Goal: Entertainment & Leisure: Consume media (video, audio)

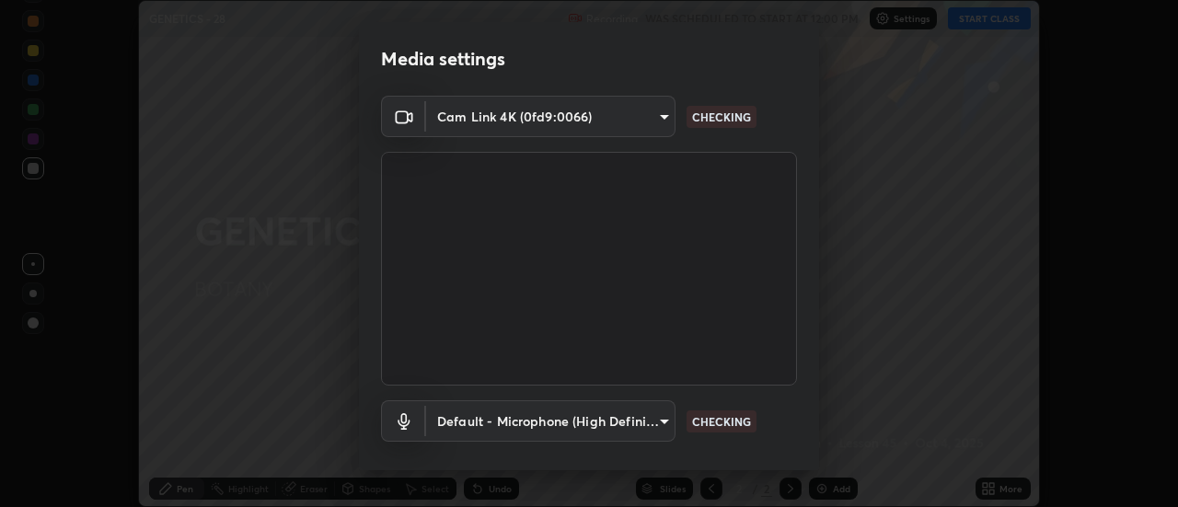
scroll to position [97, 0]
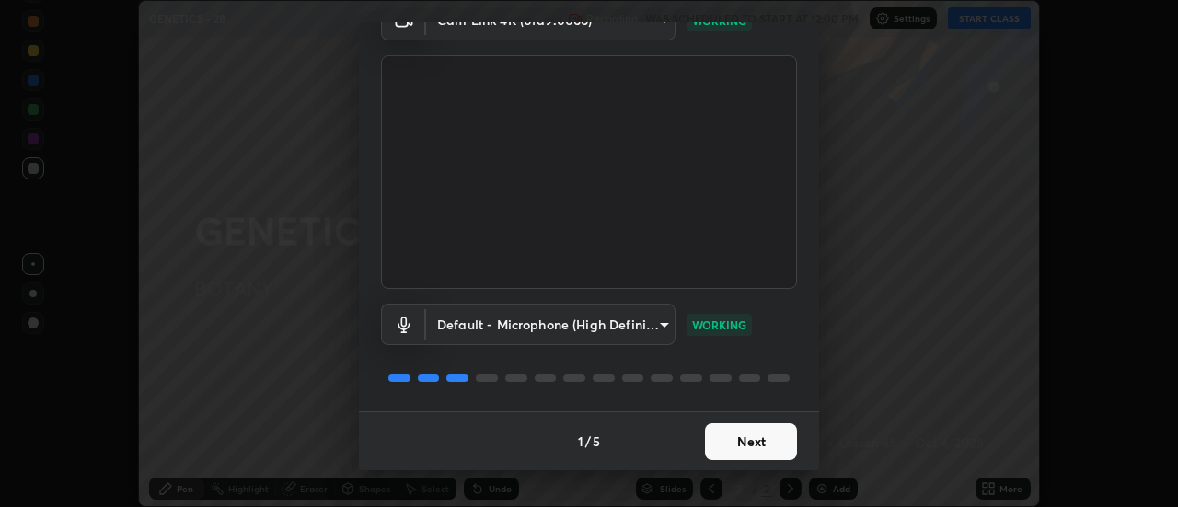
click at [757, 439] on button "Next" at bounding box center [751, 441] width 92 height 37
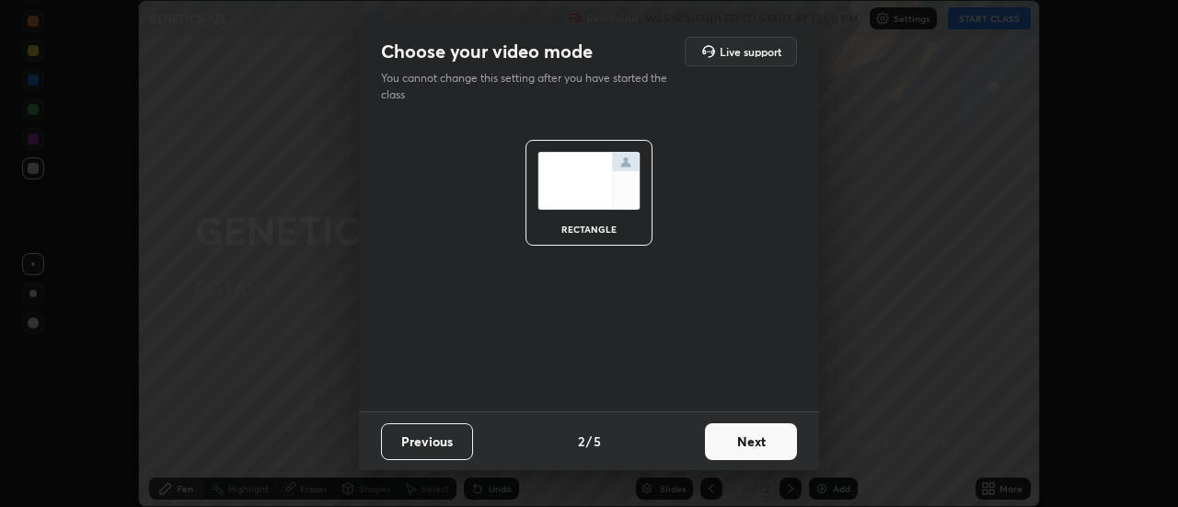
scroll to position [0, 0]
click at [760, 445] on button "Next" at bounding box center [751, 441] width 92 height 37
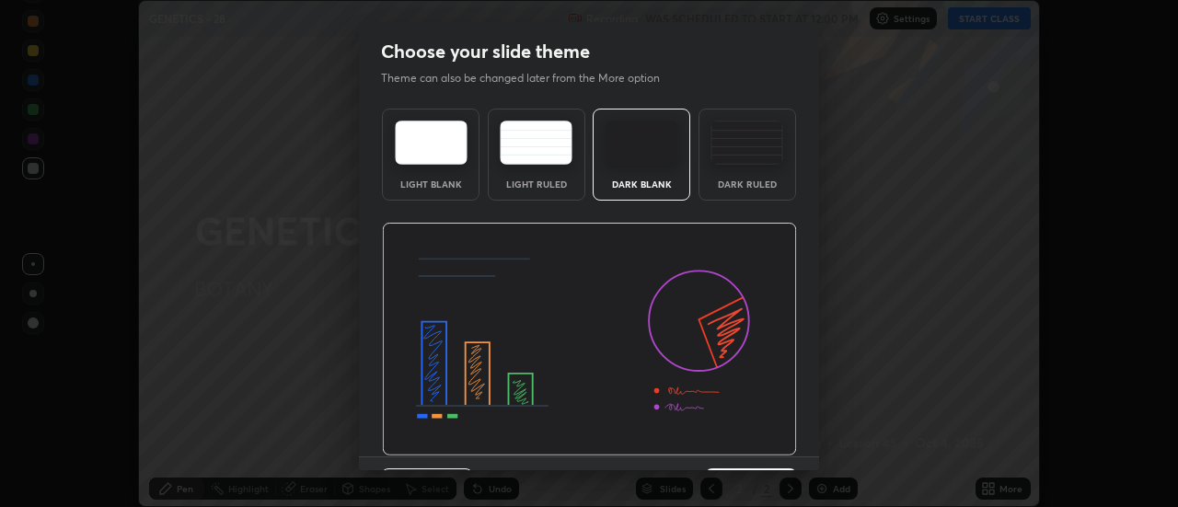
scroll to position [45, 0]
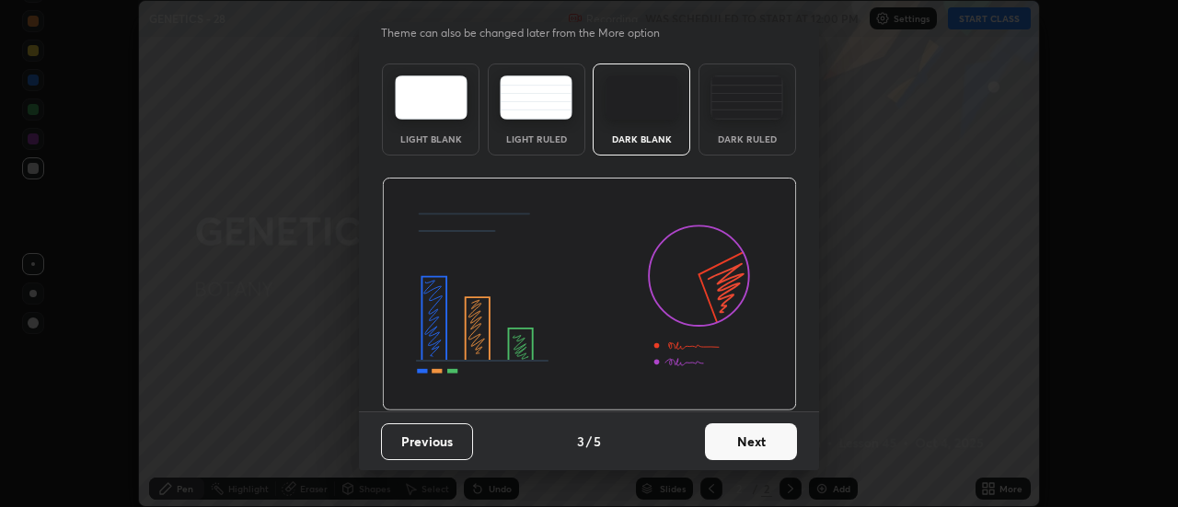
click at [750, 447] on button "Next" at bounding box center [751, 441] width 92 height 37
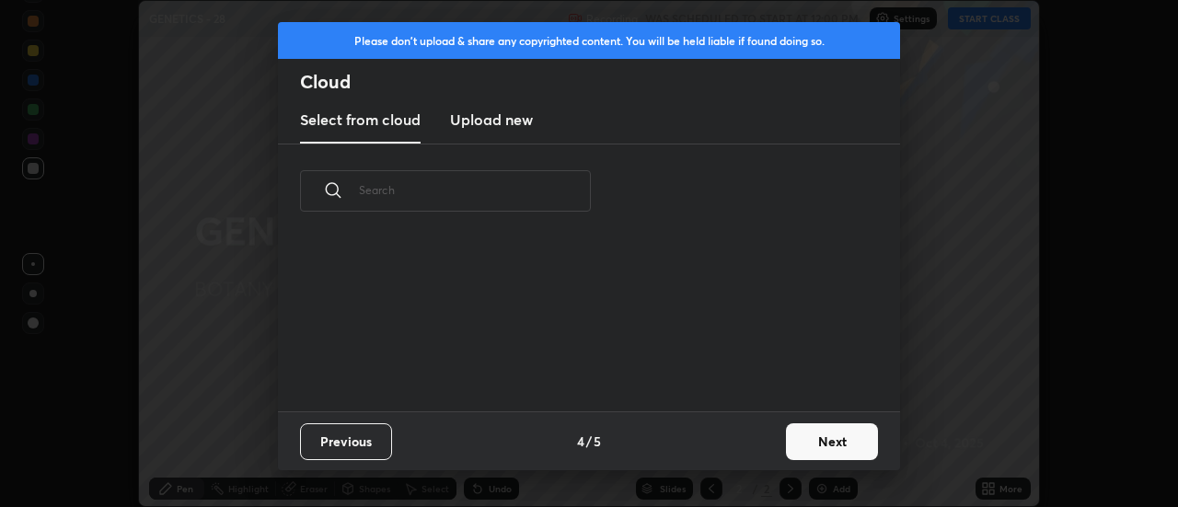
click at [802, 444] on button "Next" at bounding box center [832, 441] width 92 height 37
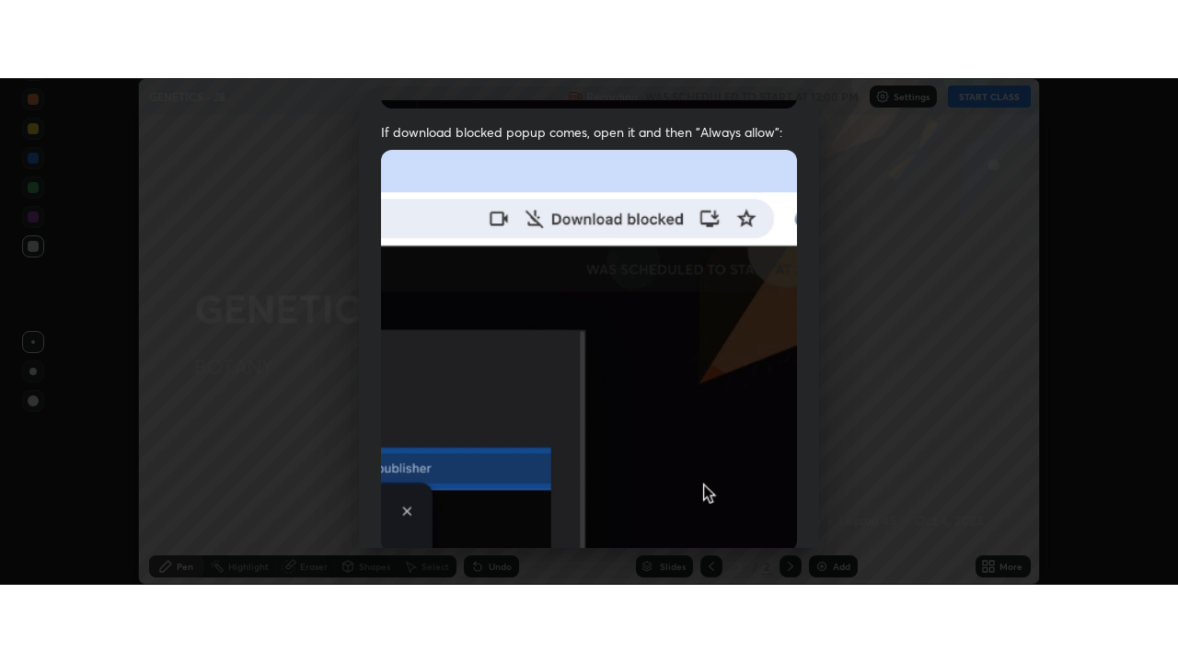
scroll to position [472, 0]
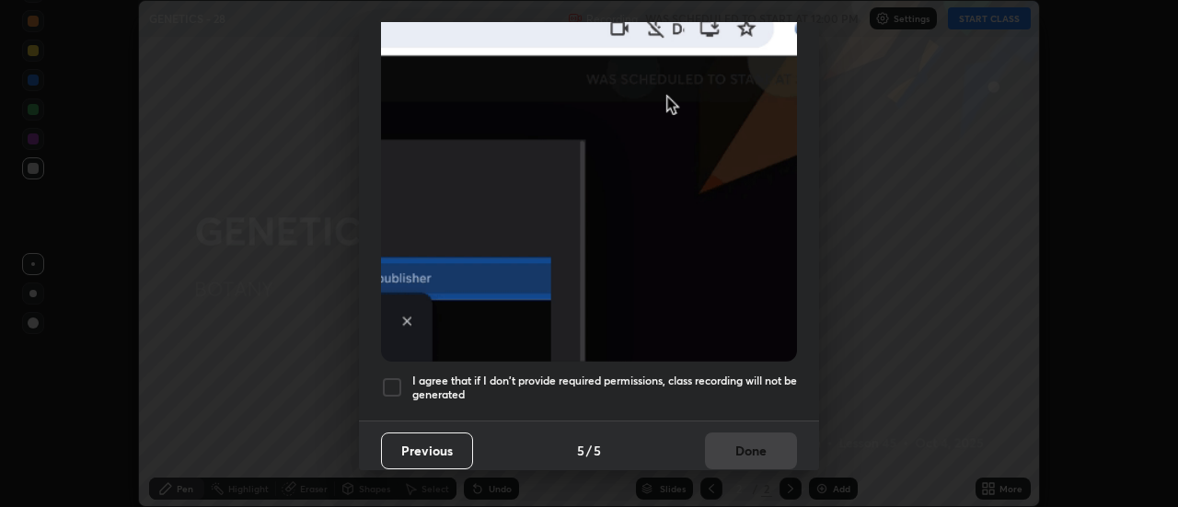
click at [389, 383] on div at bounding box center [392, 387] width 22 height 22
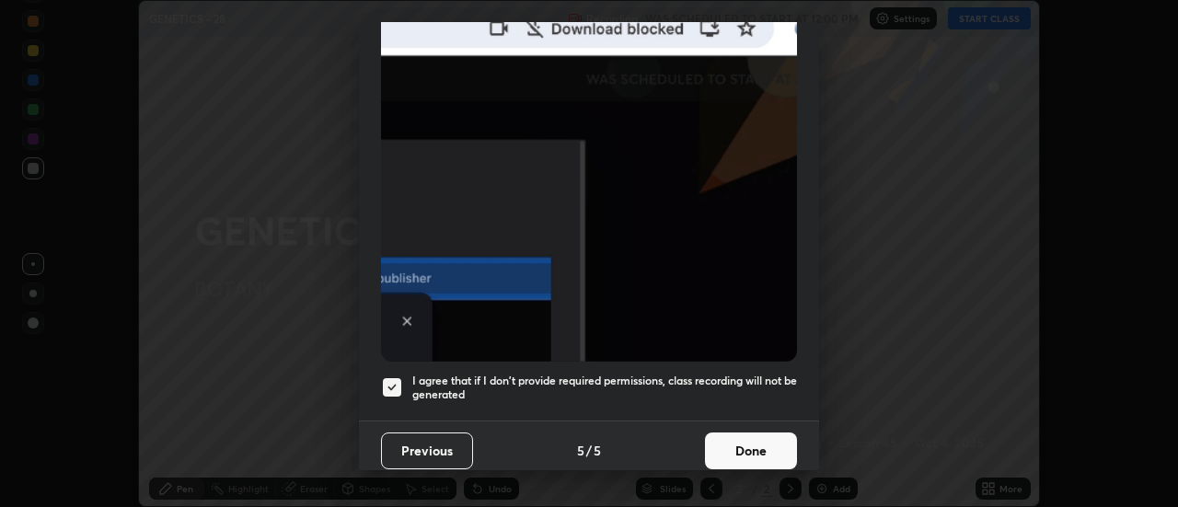
click at [731, 435] on button "Done" at bounding box center [751, 450] width 92 height 37
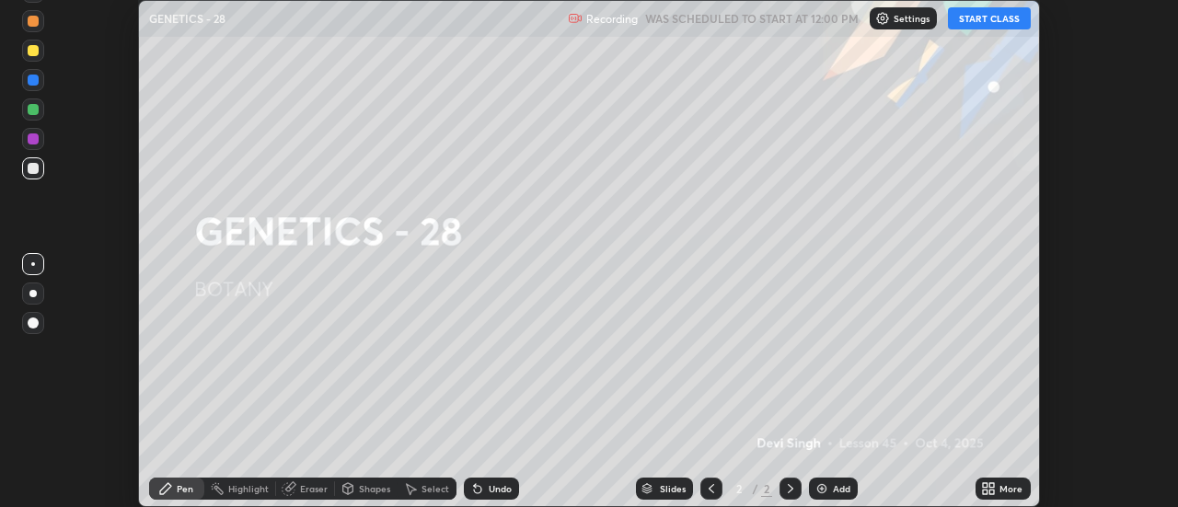
click at [977, 18] on button "START CLASS" at bounding box center [989, 18] width 83 height 22
click at [990, 490] on icon at bounding box center [992, 491] width 5 height 5
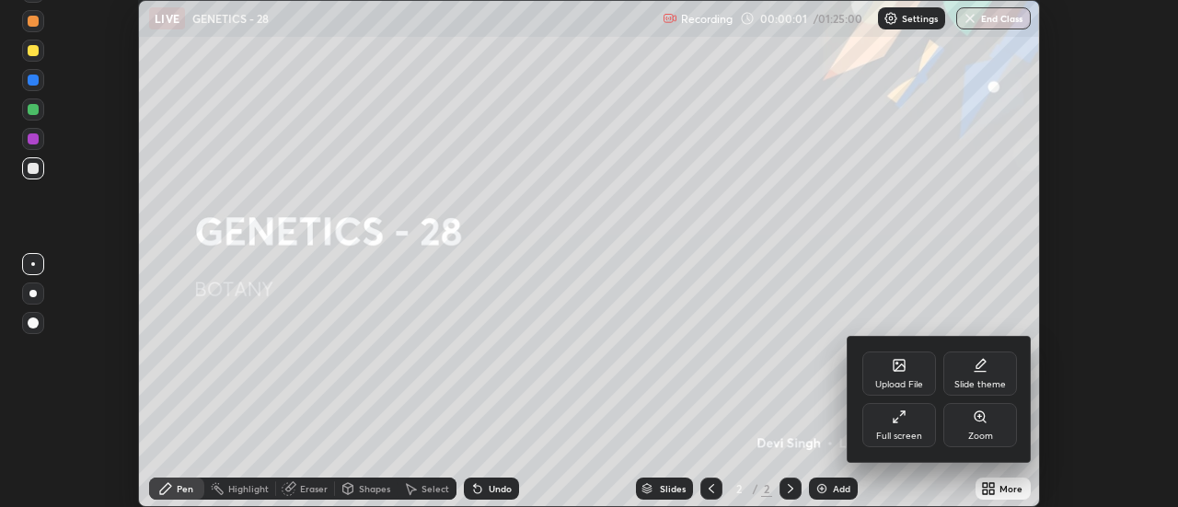
click at [901, 428] on div "Full screen" at bounding box center [899, 425] width 74 height 44
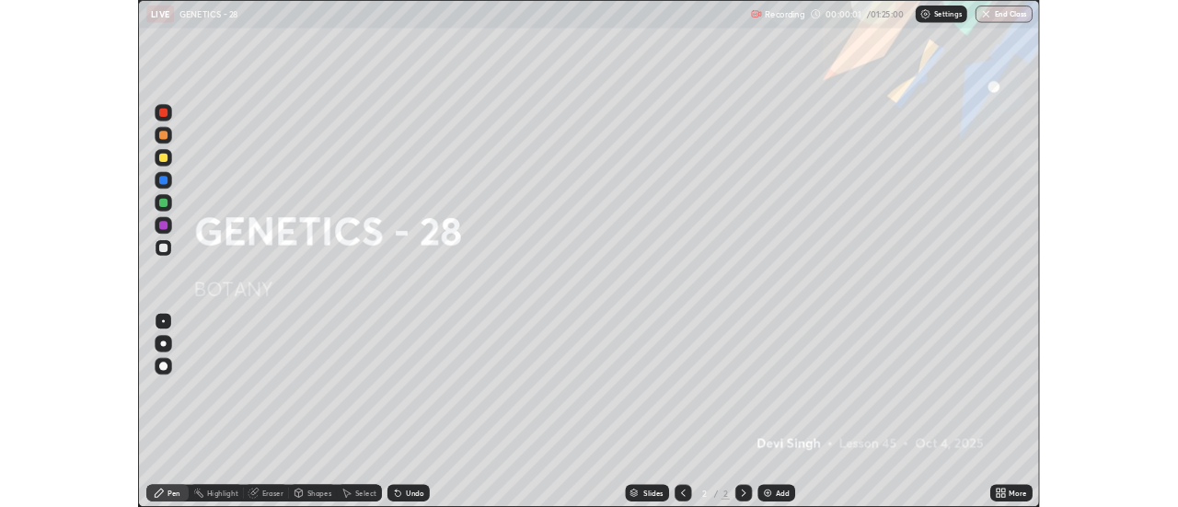
scroll to position [662, 1178]
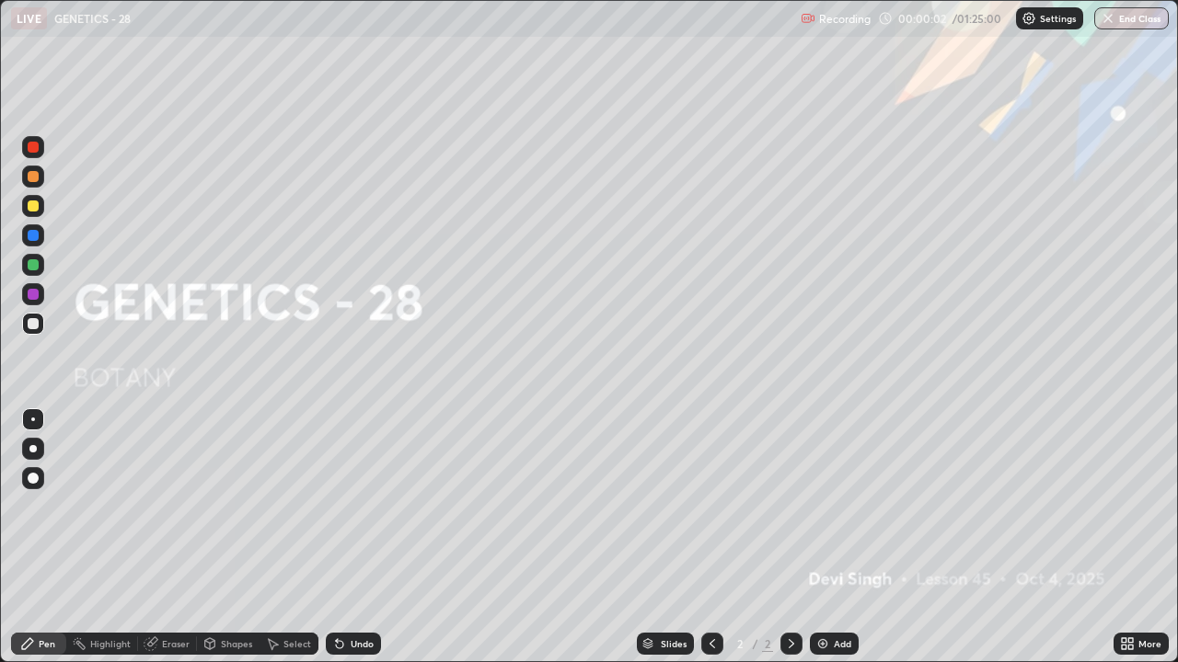
click at [831, 506] on div "Add" at bounding box center [834, 644] width 49 height 22
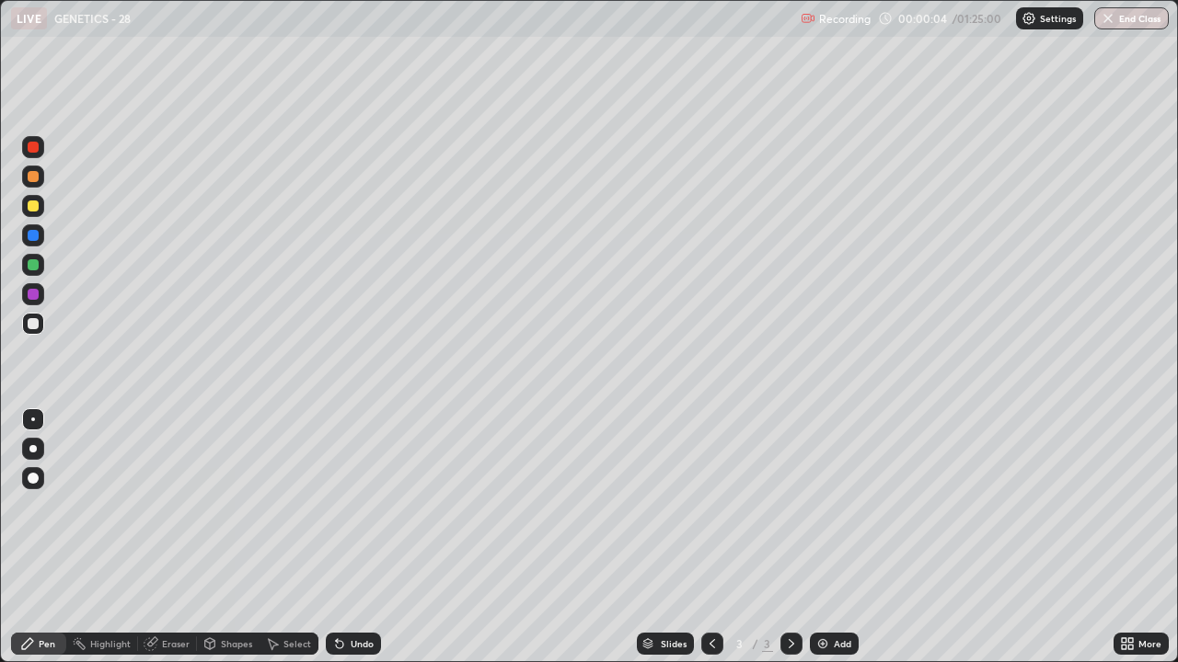
click at [31, 206] on div at bounding box center [33, 206] width 11 height 11
click at [31, 149] on div at bounding box center [33, 147] width 11 height 11
click at [34, 323] on div at bounding box center [33, 323] width 11 height 11
click at [155, 506] on icon at bounding box center [151, 644] width 15 height 15
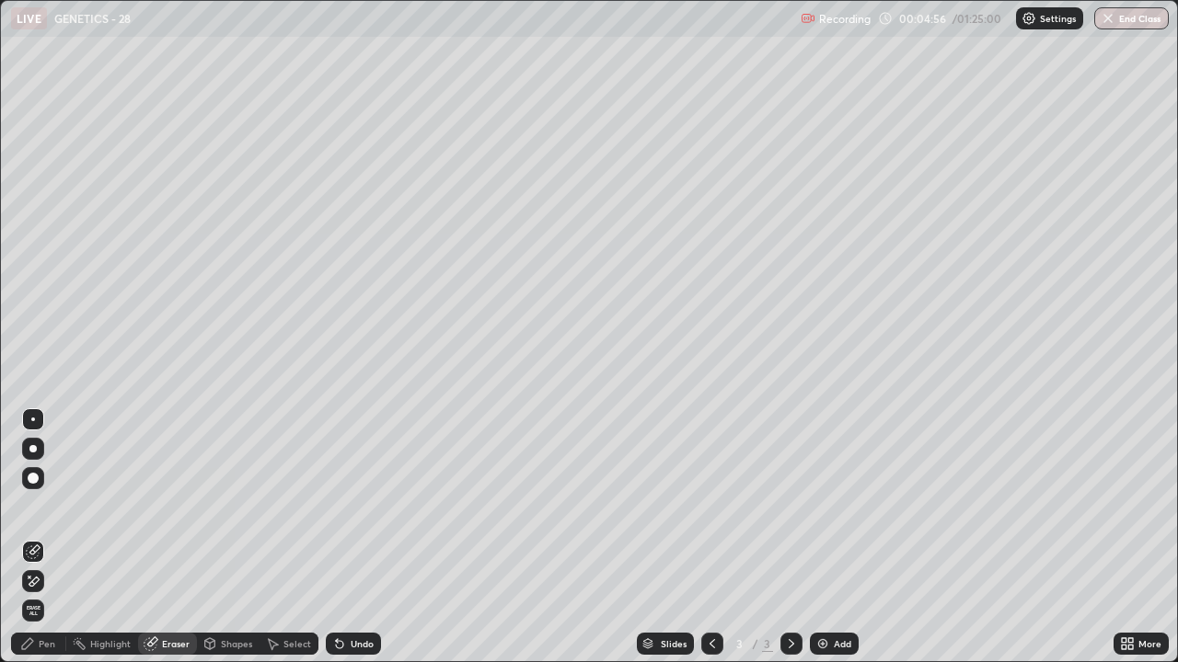
click at [30, 506] on icon at bounding box center [27, 644] width 11 height 11
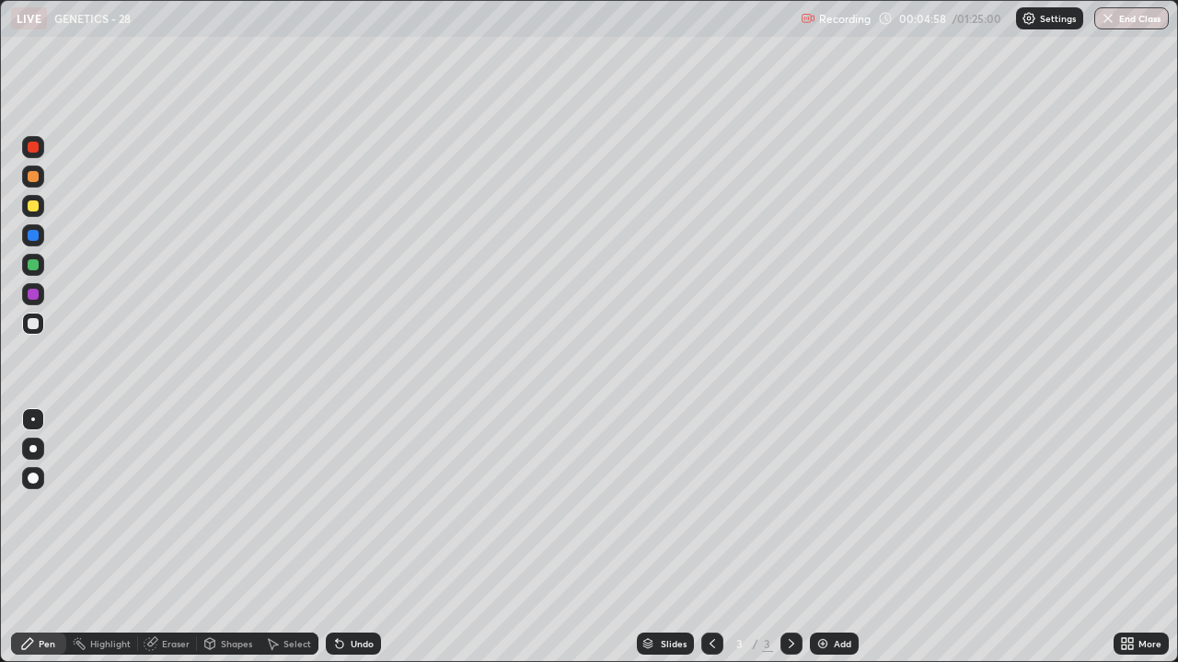
click at [35, 210] on div at bounding box center [33, 206] width 11 height 11
click at [340, 506] on icon at bounding box center [339, 644] width 15 height 15
click at [342, 506] on icon at bounding box center [339, 644] width 15 height 15
click at [343, 506] on icon at bounding box center [339, 644] width 15 height 15
click at [344, 506] on icon at bounding box center [339, 644] width 15 height 15
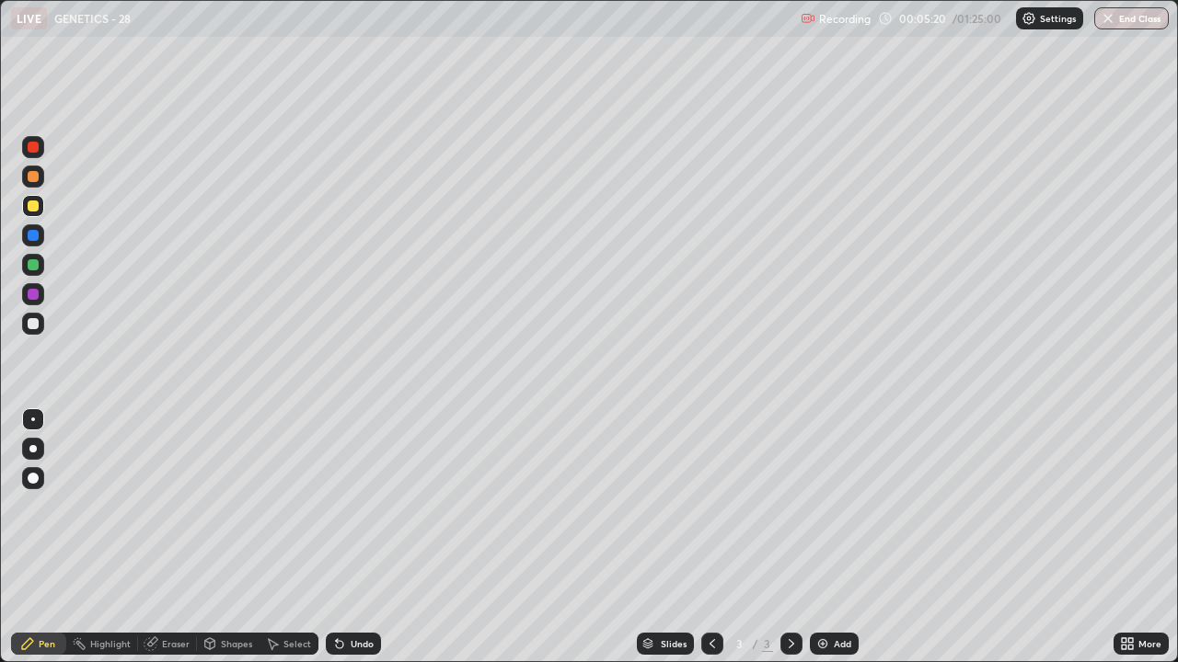
click at [155, 506] on icon at bounding box center [150, 645] width 12 height 12
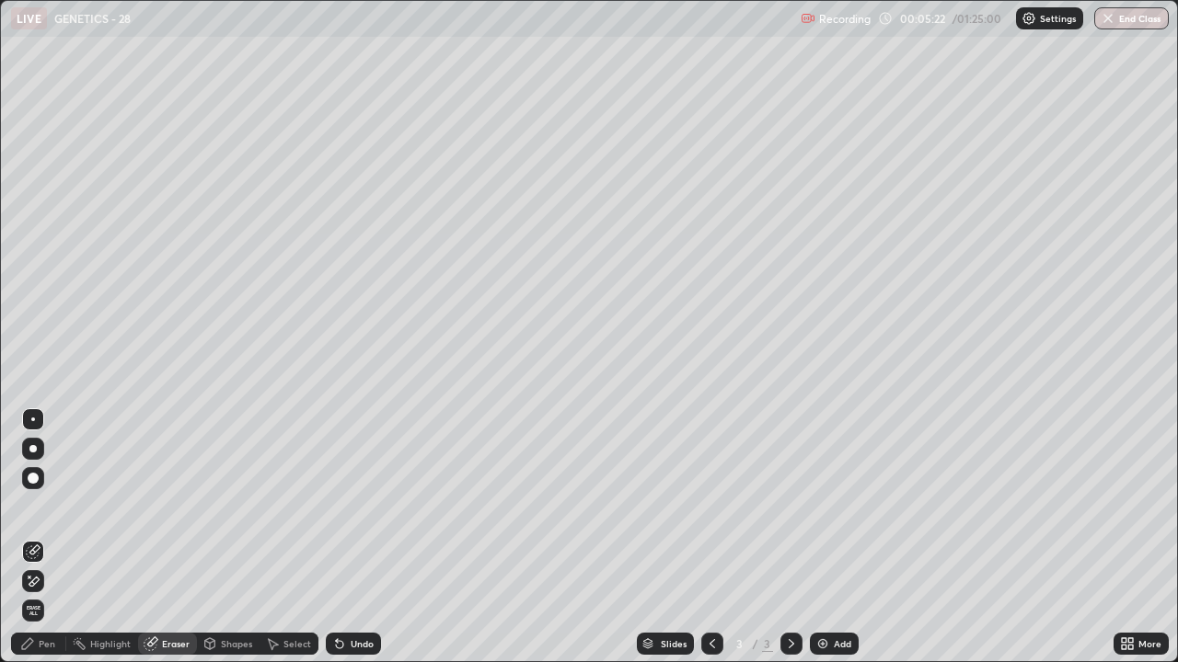
click at [29, 506] on icon at bounding box center [27, 644] width 11 height 11
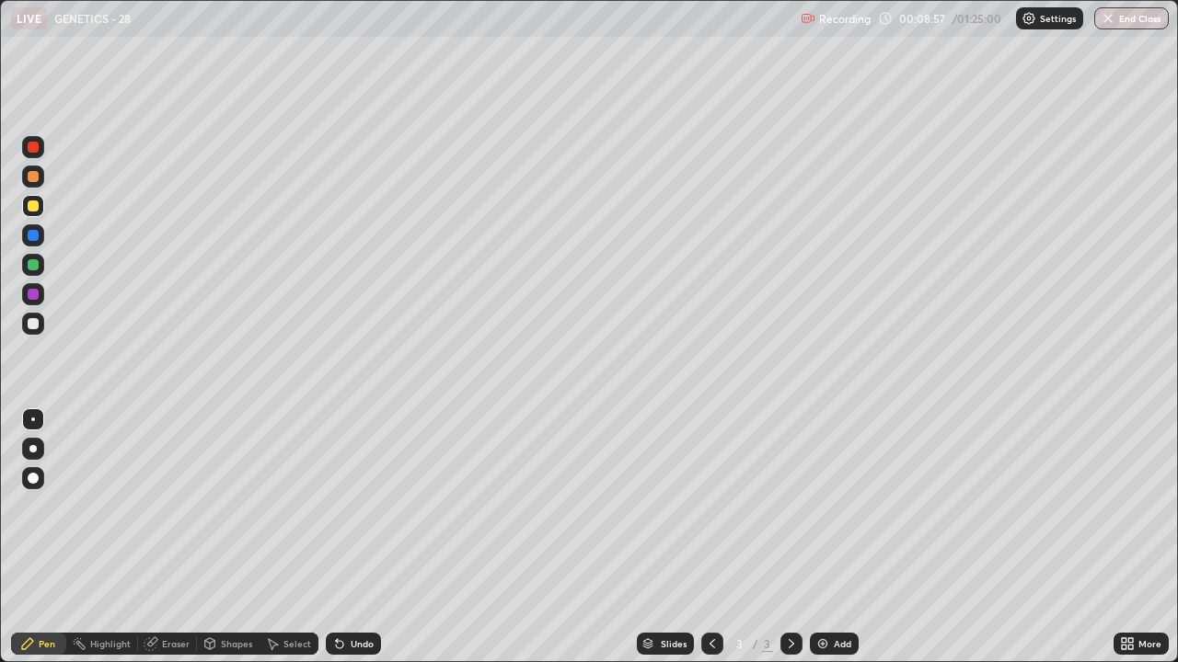
click at [25, 316] on div at bounding box center [33, 324] width 22 height 22
click at [846, 506] on div "Add" at bounding box center [842, 643] width 17 height 9
click at [32, 204] on div at bounding box center [33, 206] width 11 height 11
click at [33, 155] on div at bounding box center [33, 147] width 22 height 22
click at [822, 506] on img at bounding box center [822, 644] width 15 height 15
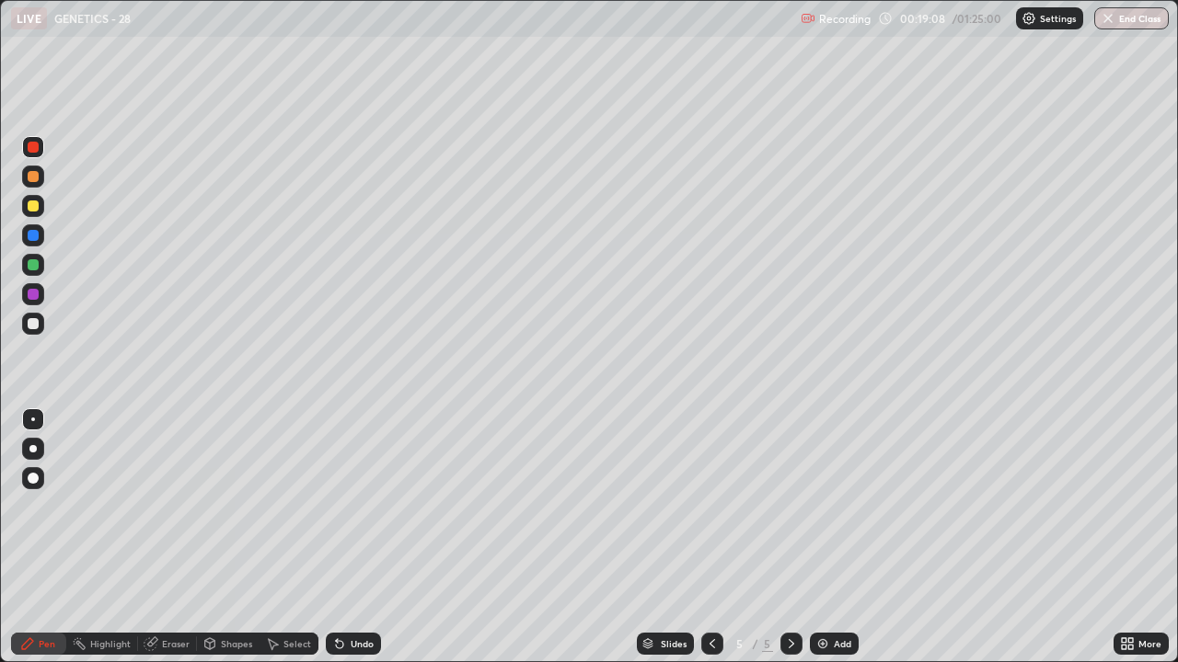
click at [224, 506] on div "Shapes" at bounding box center [236, 643] width 31 height 9
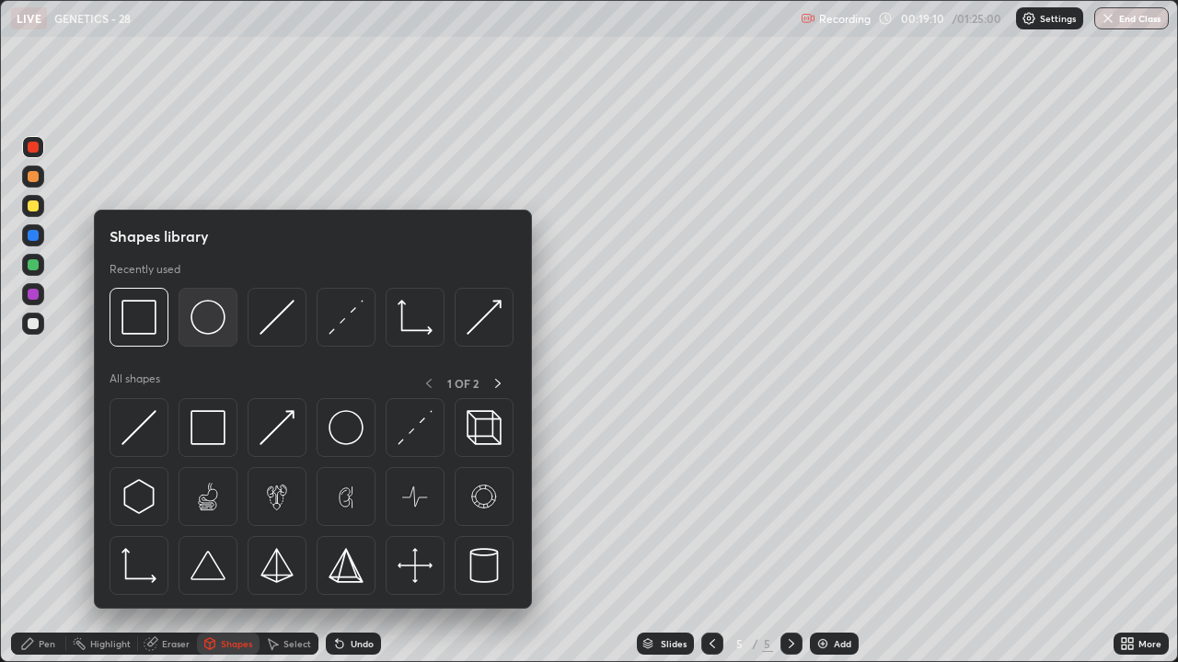
click at [217, 324] on img at bounding box center [207, 317] width 35 height 35
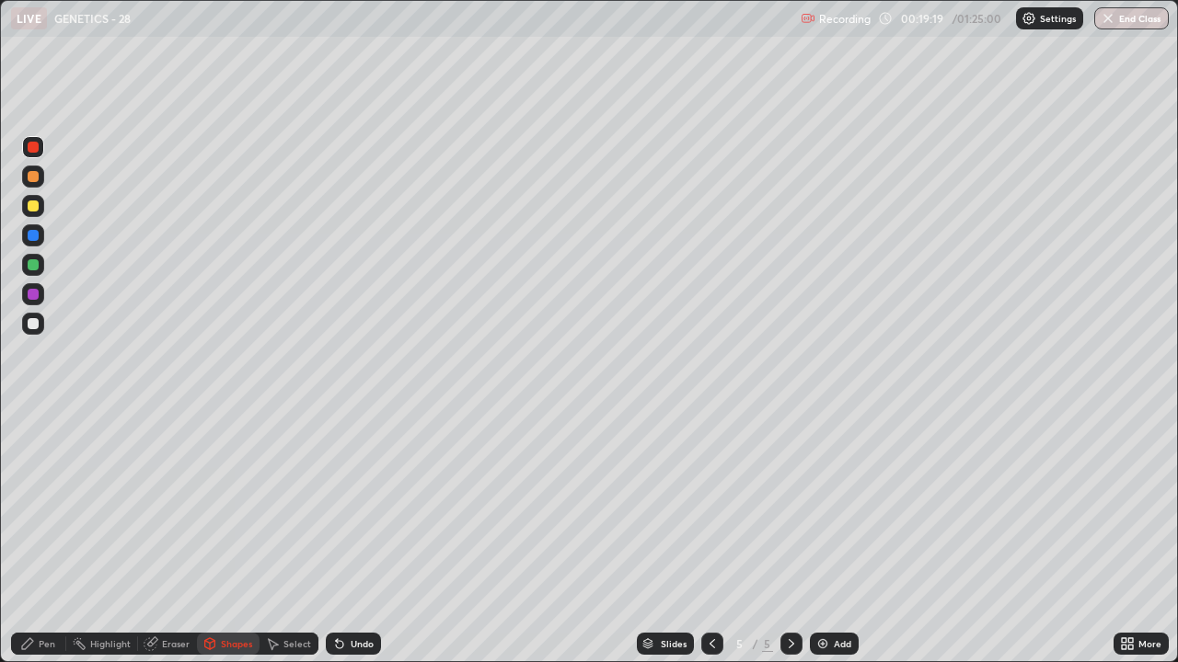
click at [53, 506] on div "Pen" at bounding box center [47, 643] width 17 height 9
click at [30, 326] on div at bounding box center [33, 323] width 11 height 11
click at [31, 206] on div at bounding box center [33, 206] width 11 height 11
click at [34, 236] on div at bounding box center [33, 235] width 11 height 11
click at [35, 206] on div at bounding box center [33, 206] width 11 height 11
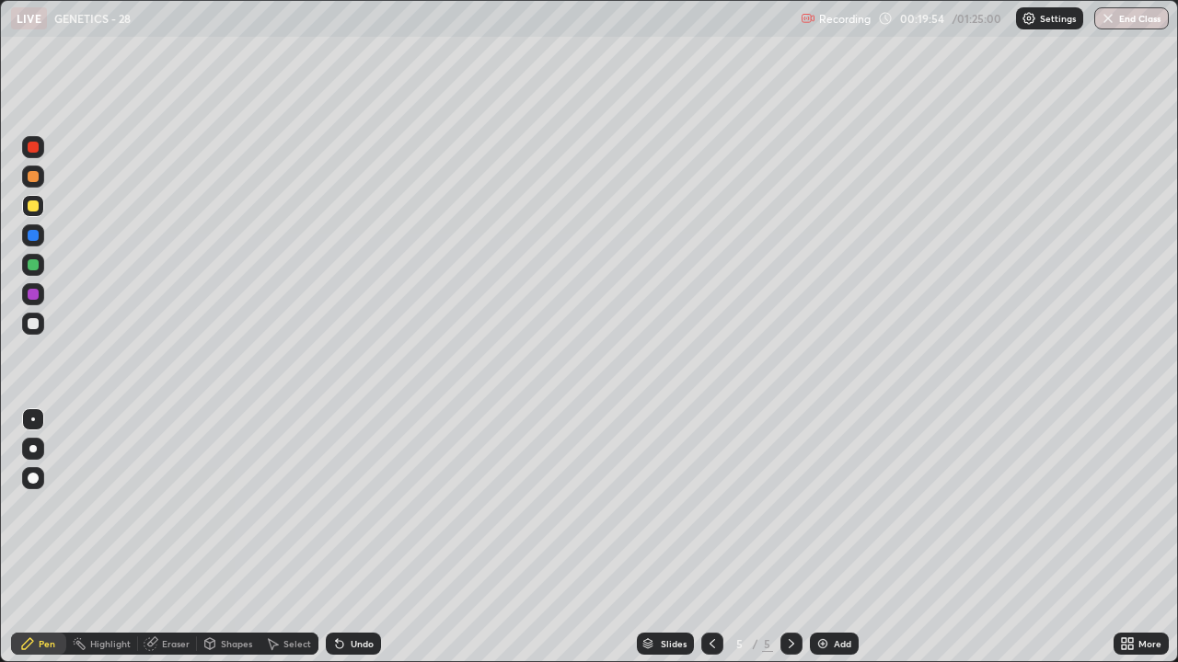
click at [32, 148] on div at bounding box center [33, 147] width 11 height 11
click at [181, 506] on div "Eraser" at bounding box center [167, 644] width 59 height 22
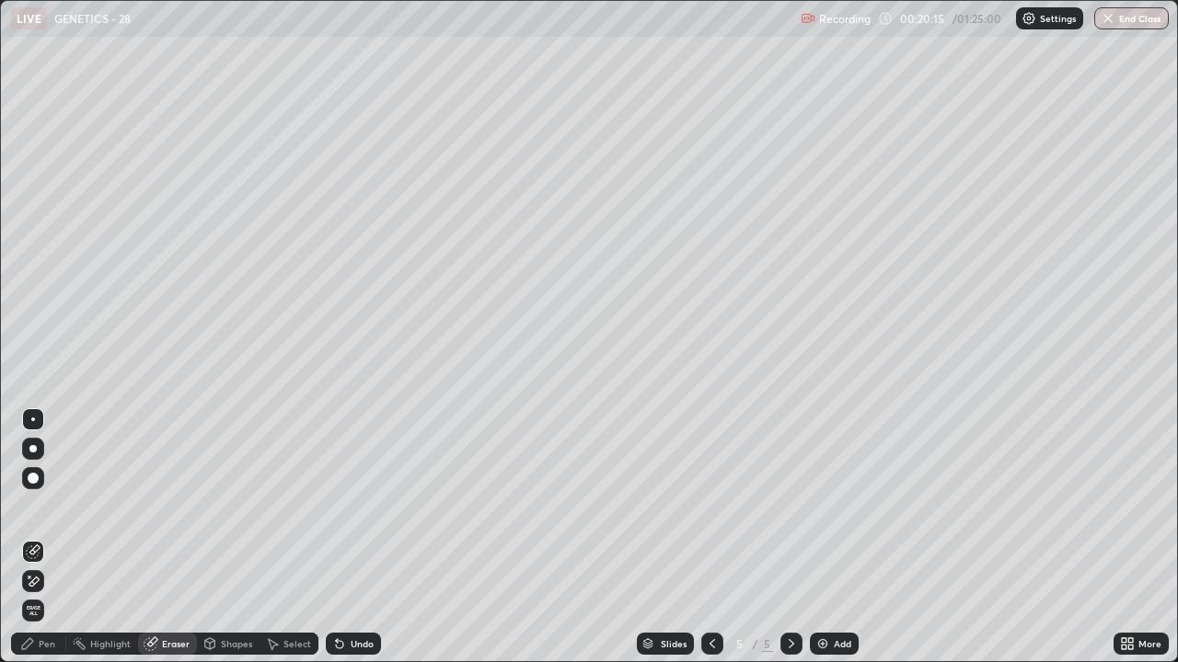
click at [42, 506] on div "Pen" at bounding box center [47, 643] width 17 height 9
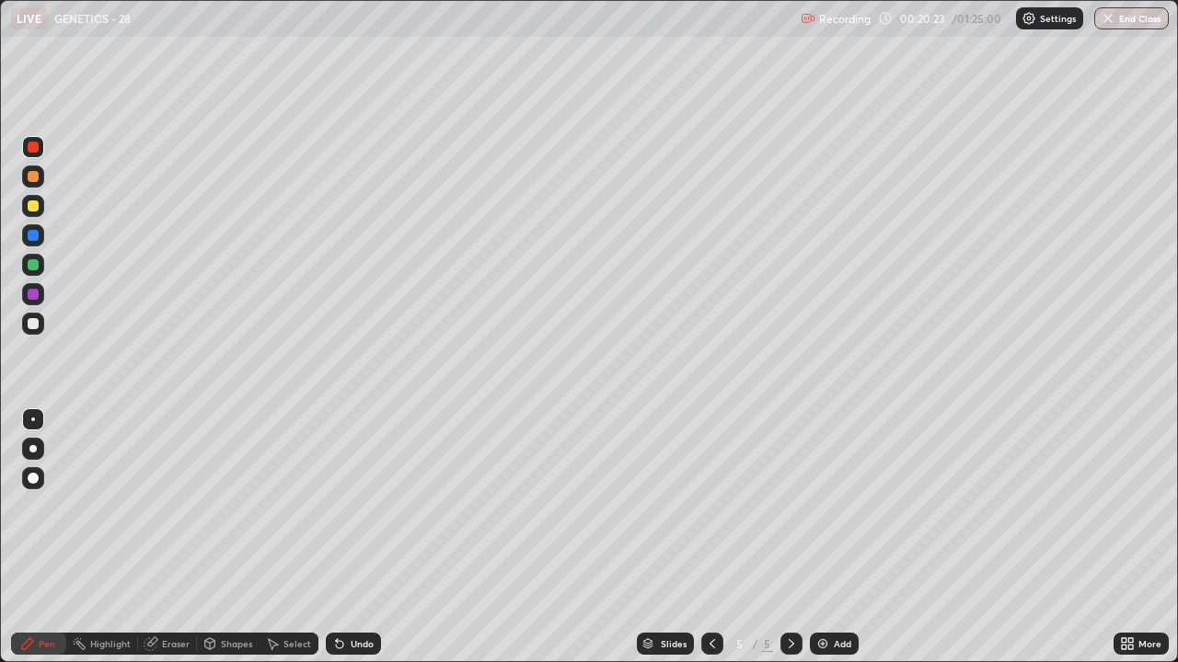
click at [230, 506] on div "Shapes" at bounding box center [236, 643] width 31 height 9
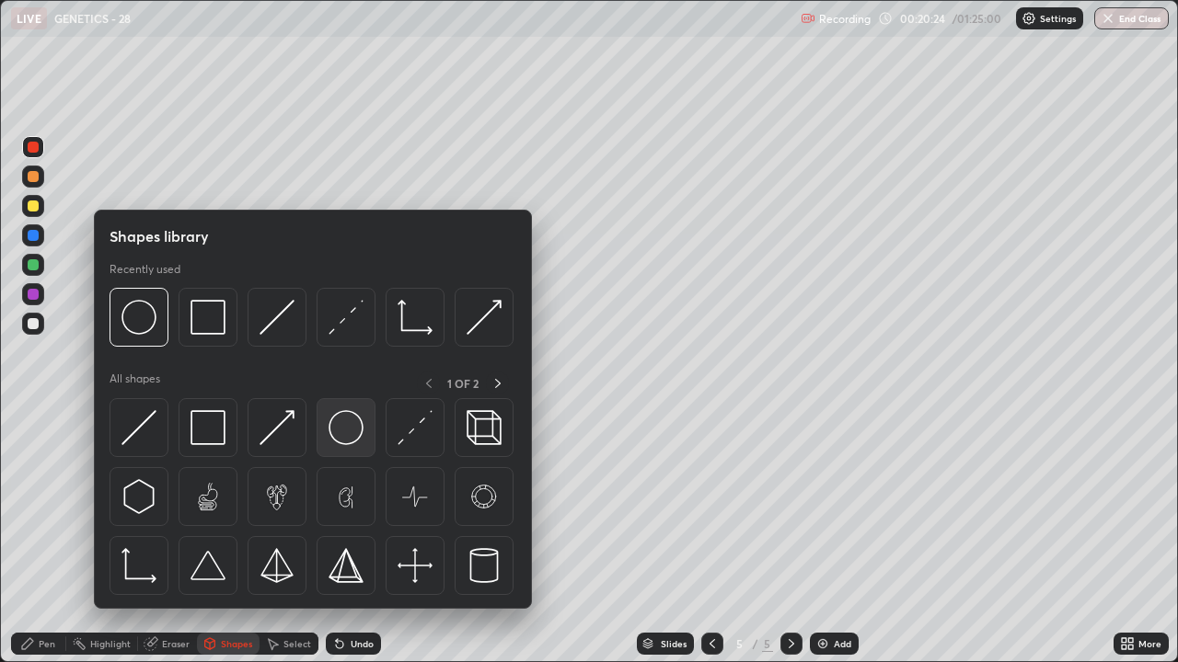
click at [342, 427] on img at bounding box center [345, 427] width 35 height 35
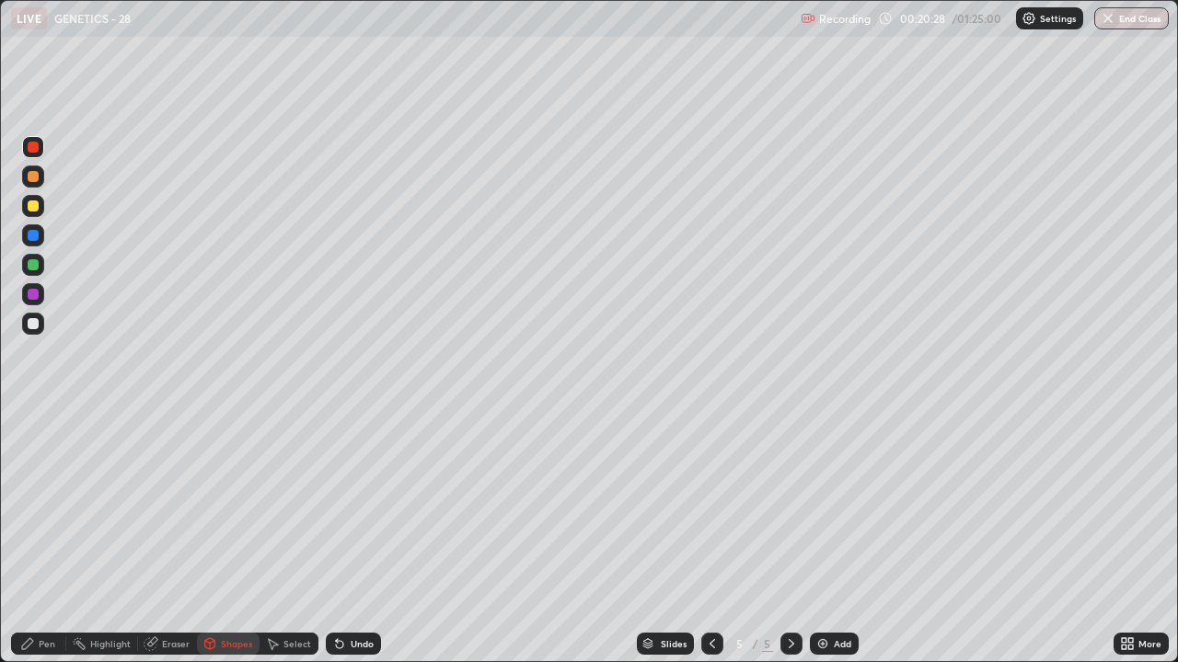
click at [291, 506] on div "Select" at bounding box center [297, 643] width 28 height 9
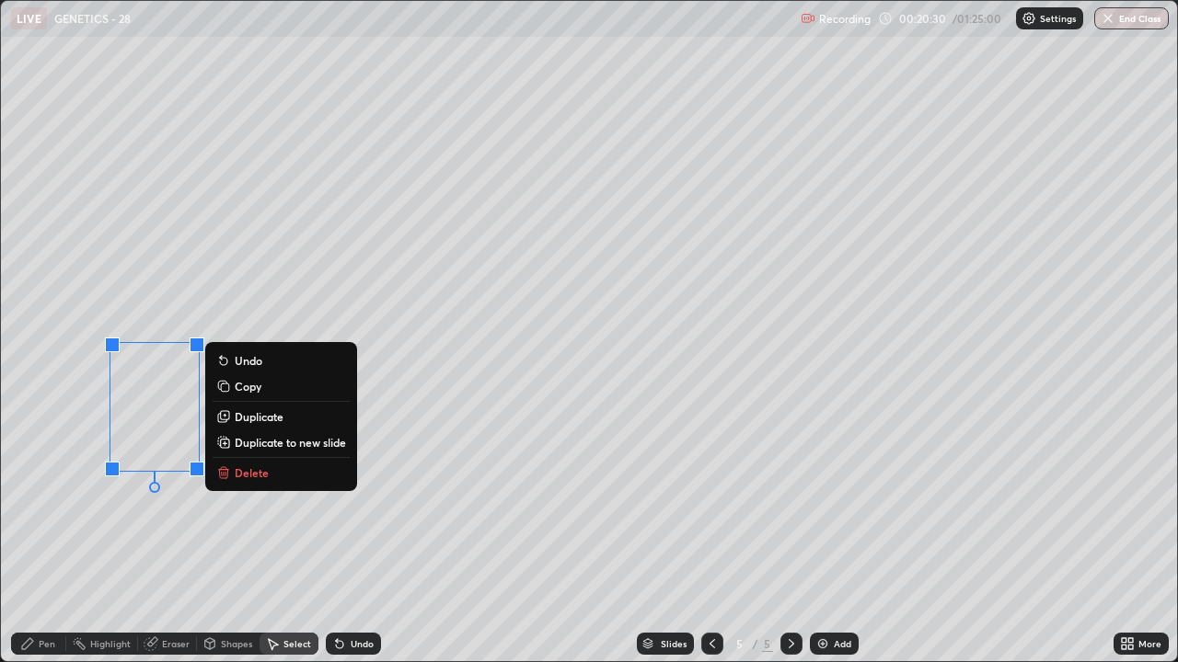
click at [250, 416] on p "Duplicate" at bounding box center [259, 416] width 49 height 15
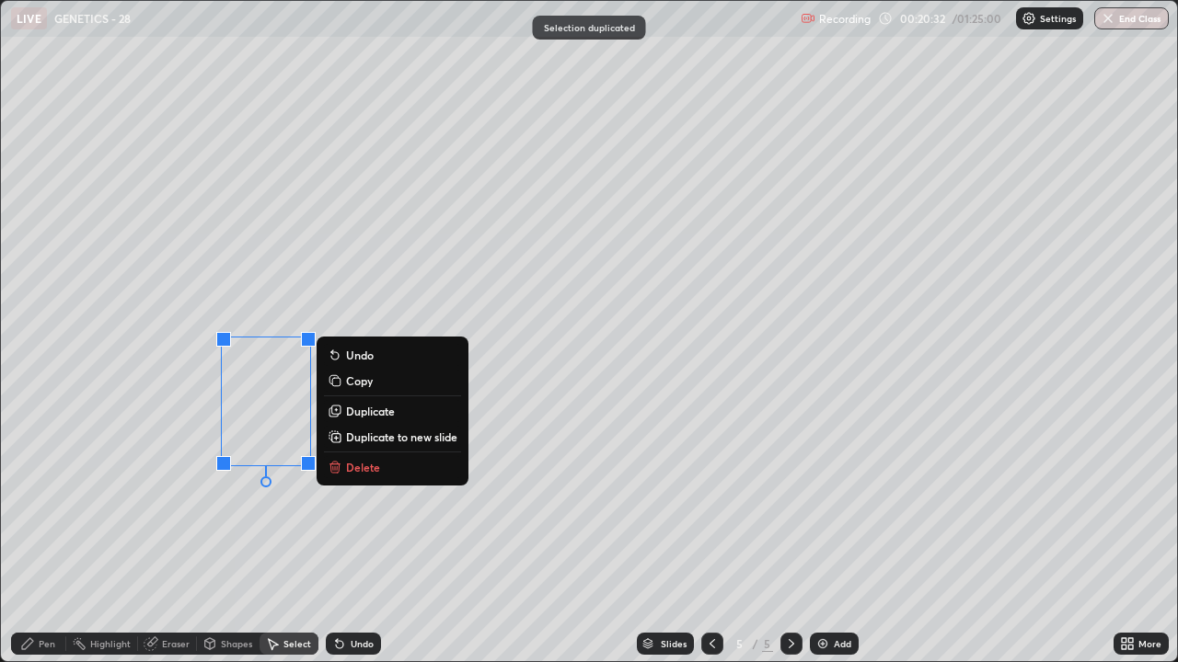
click at [359, 412] on p "Duplicate" at bounding box center [370, 411] width 49 height 15
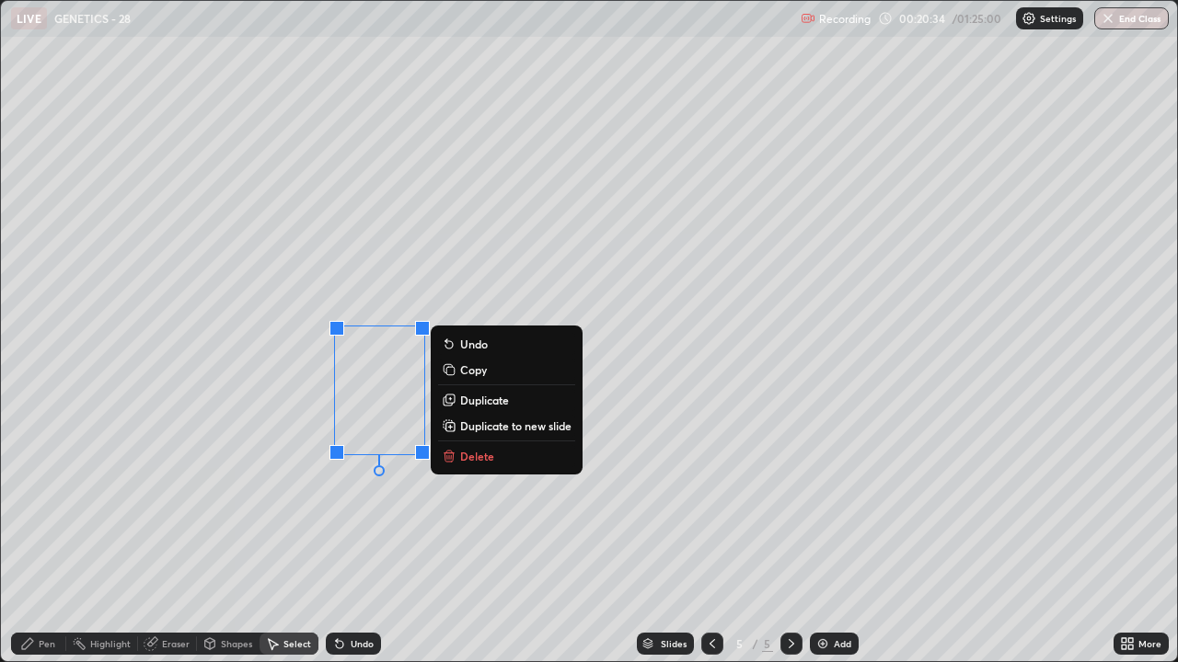
click at [464, 398] on p "Duplicate" at bounding box center [484, 400] width 49 height 15
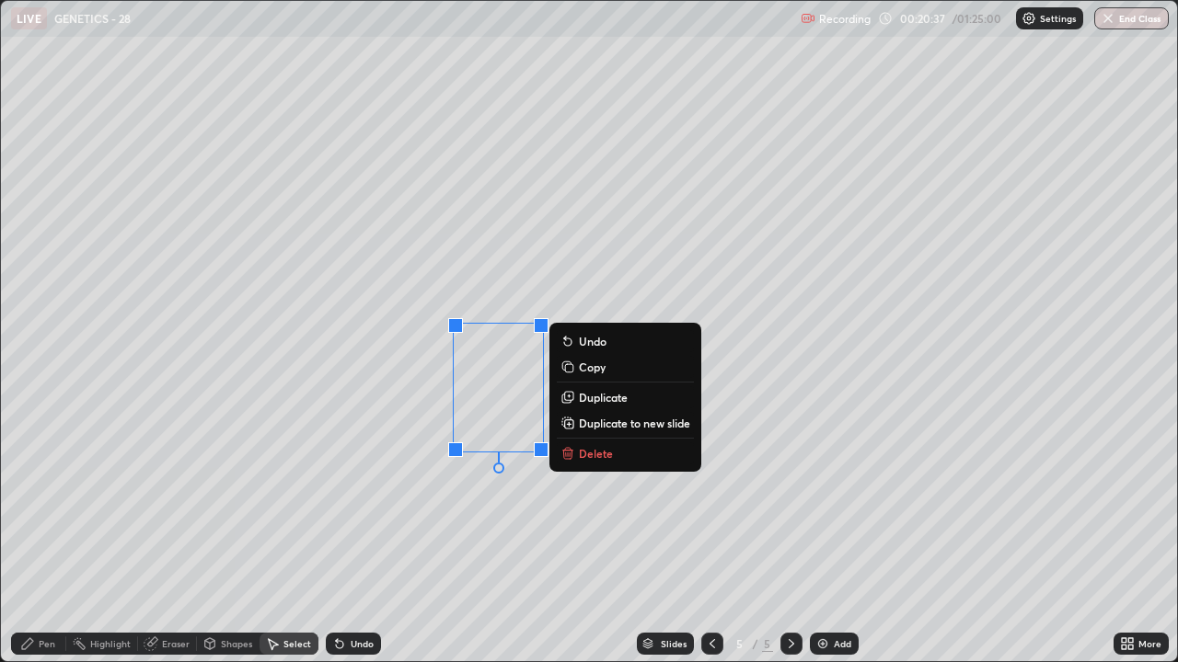
click at [420, 506] on div "0 ° Undo Copy Duplicate Duplicate to new slide Delete" at bounding box center [589, 331] width 1176 height 661
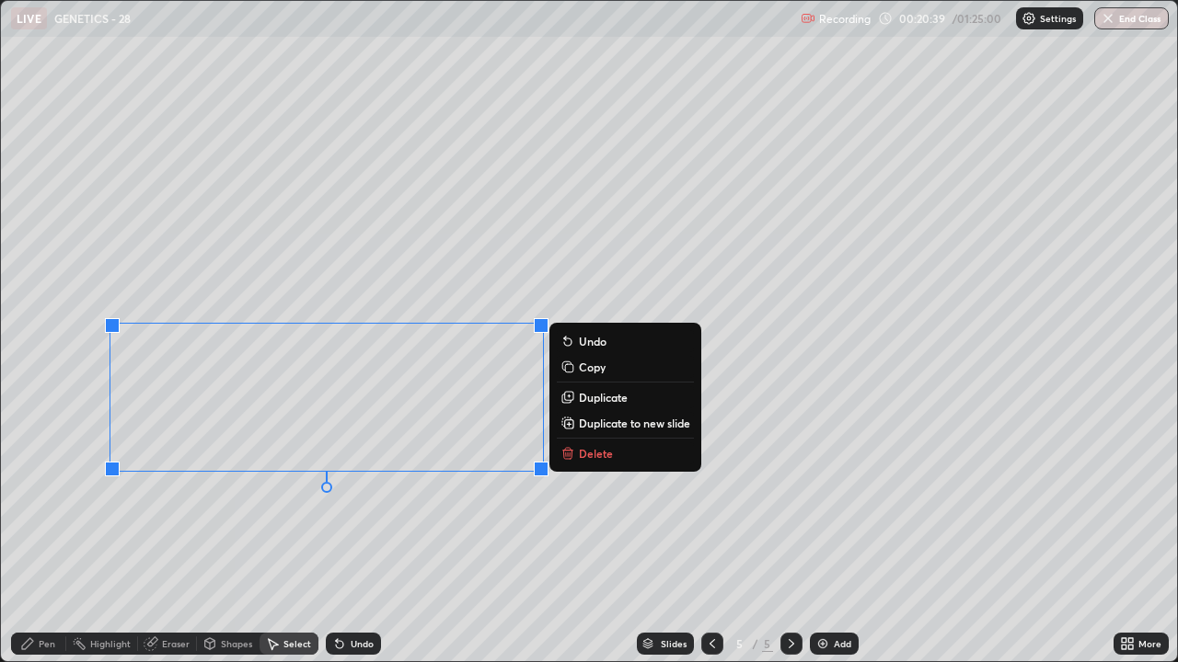
click at [589, 399] on p "Duplicate" at bounding box center [603, 397] width 49 height 15
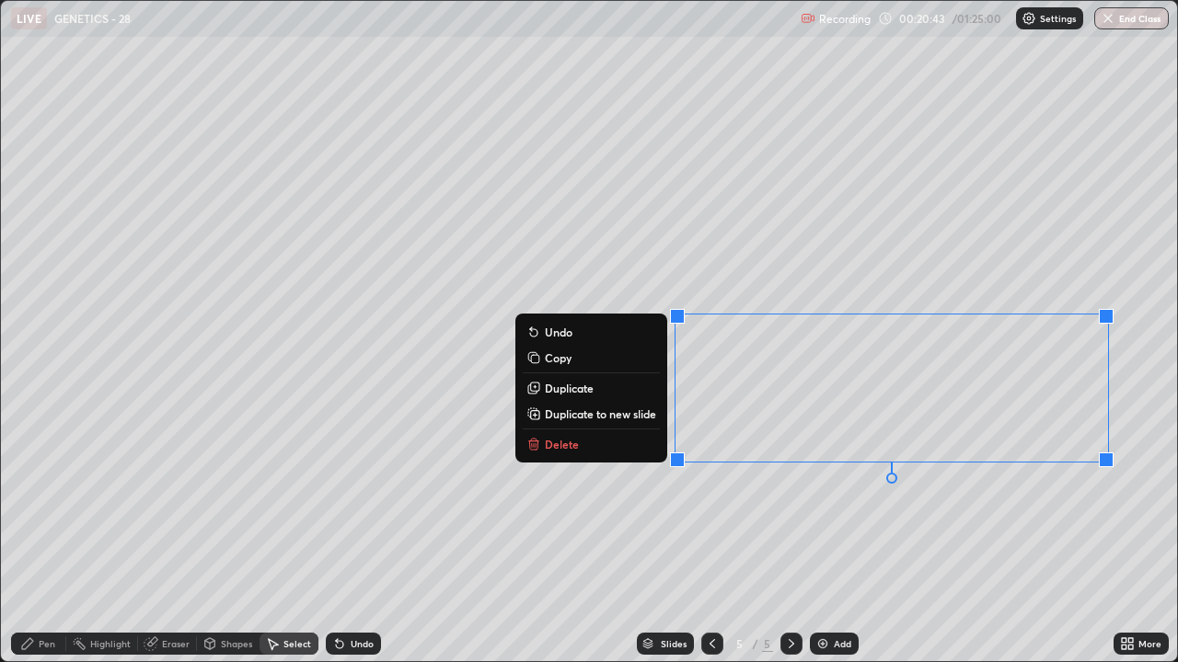
click at [757, 506] on div "0 ° Undo Copy Duplicate Duplicate to new slide Delete" at bounding box center [589, 331] width 1176 height 661
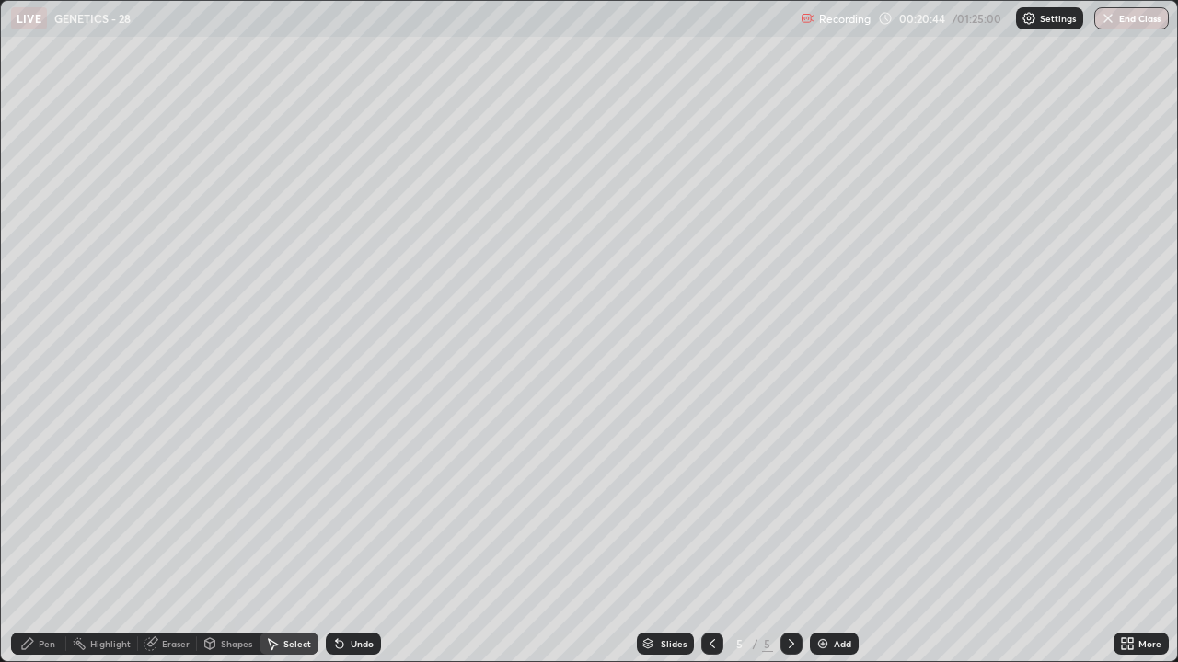
click at [34, 506] on icon at bounding box center [27, 644] width 15 height 15
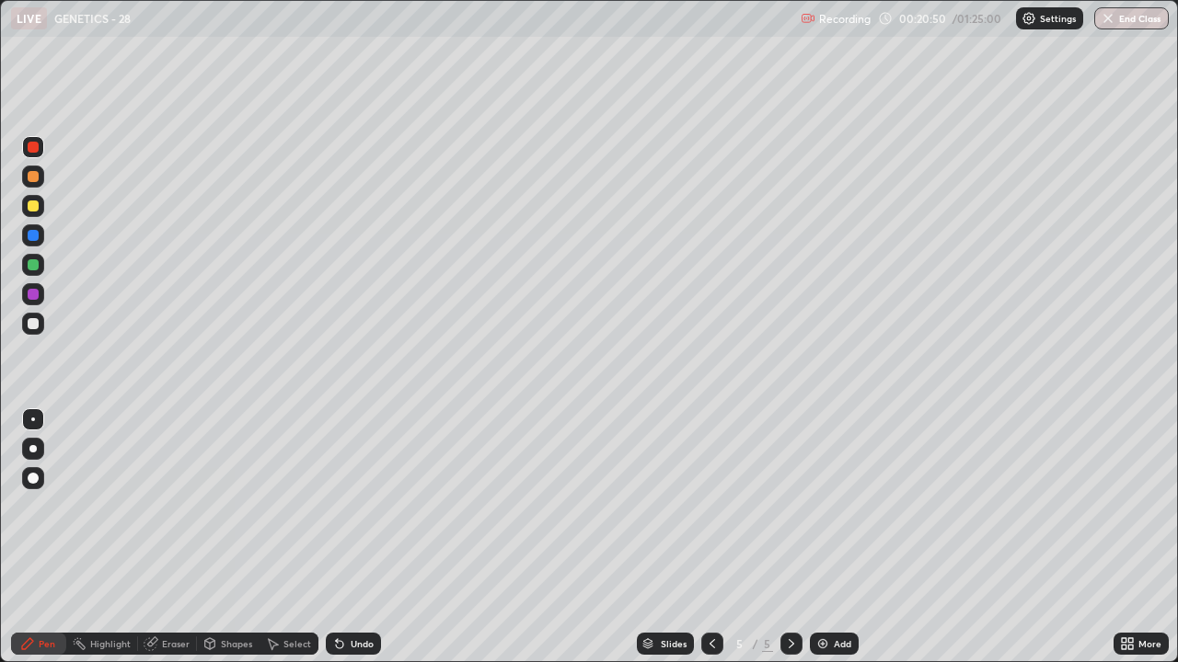
click at [29, 209] on div at bounding box center [33, 206] width 11 height 11
click at [34, 236] on div at bounding box center [33, 235] width 11 height 11
click at [351, 506] on div "Undo" at bounding box center [362, 643] width 23 height 9
click at [29, 151] on div at bounding box center [33, 147] width 11 height 11
click at [159, 506] on div "Eraser" at bounding box center [167, 644] width 59 height 22
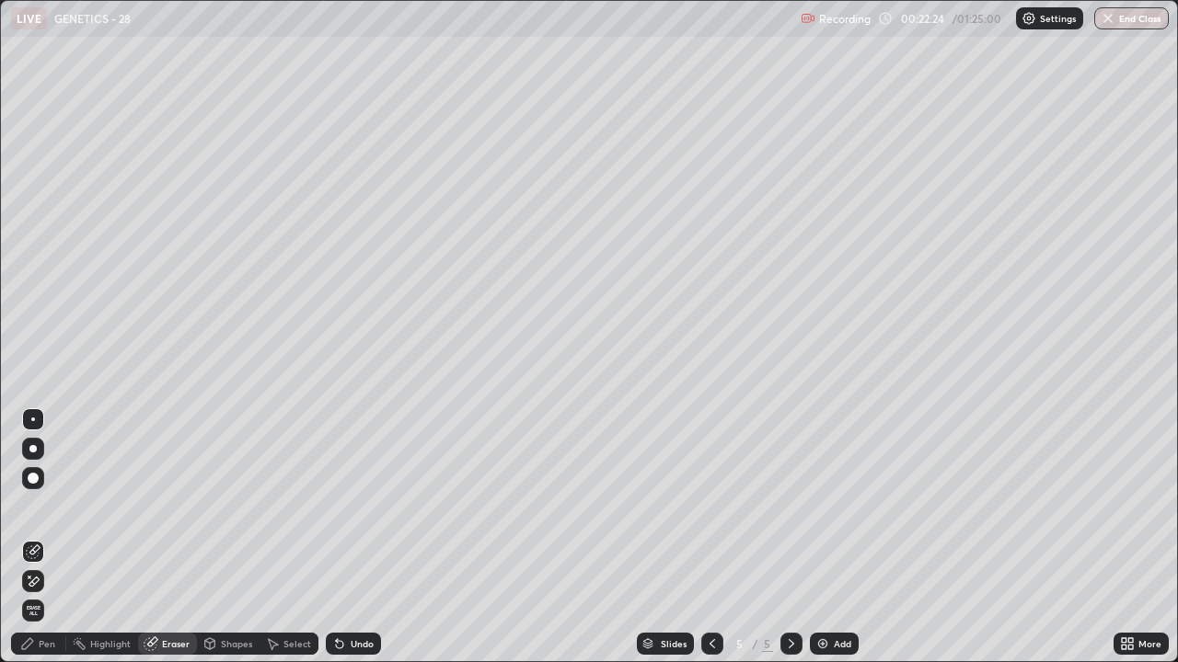
click at [39, 506] on div "Pen" at bounding box center [47, 643] width 17 height 9
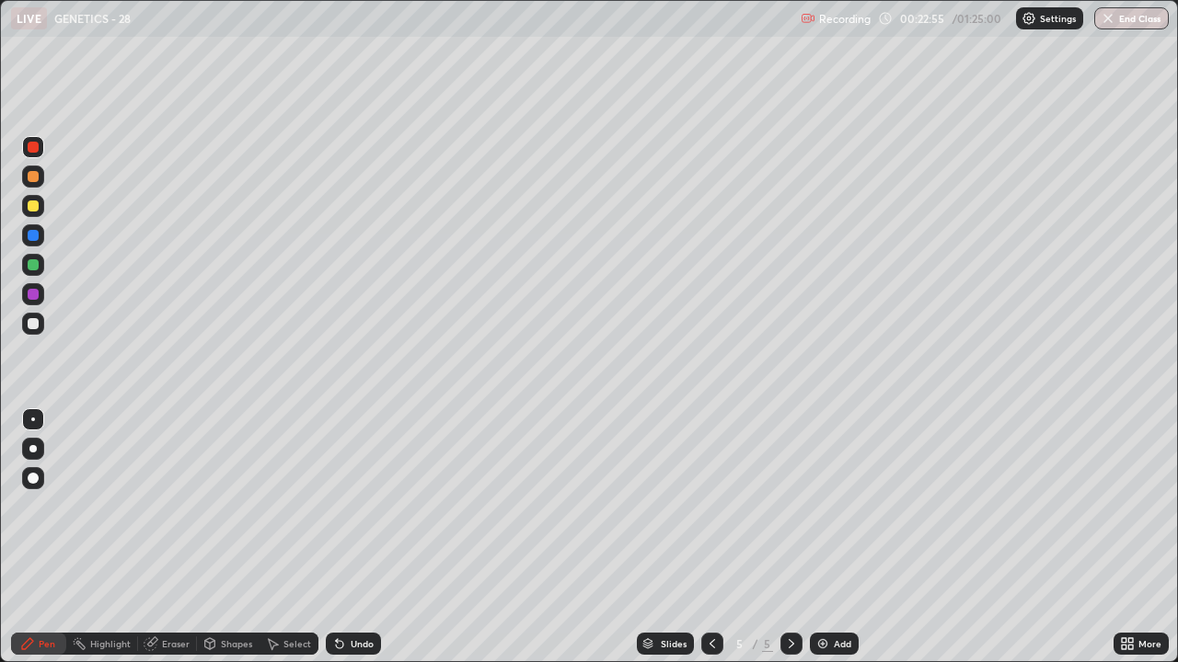
click at [353, 506] on div "Undo" at bounding box center [353, 644] width 55 height 22
click at [351, 506] on div "Undo" at bounding box center [362, 643] width 23 height 9
click at [837, 506] on div "Add" at bounding box center [842, 643] width 17 height 9
click at [32, 204] on div at bounding box center [33, 206] width 11 height 11
click at [1130, 506] on icon at bounding box center [1130, 647] width 5 height 5
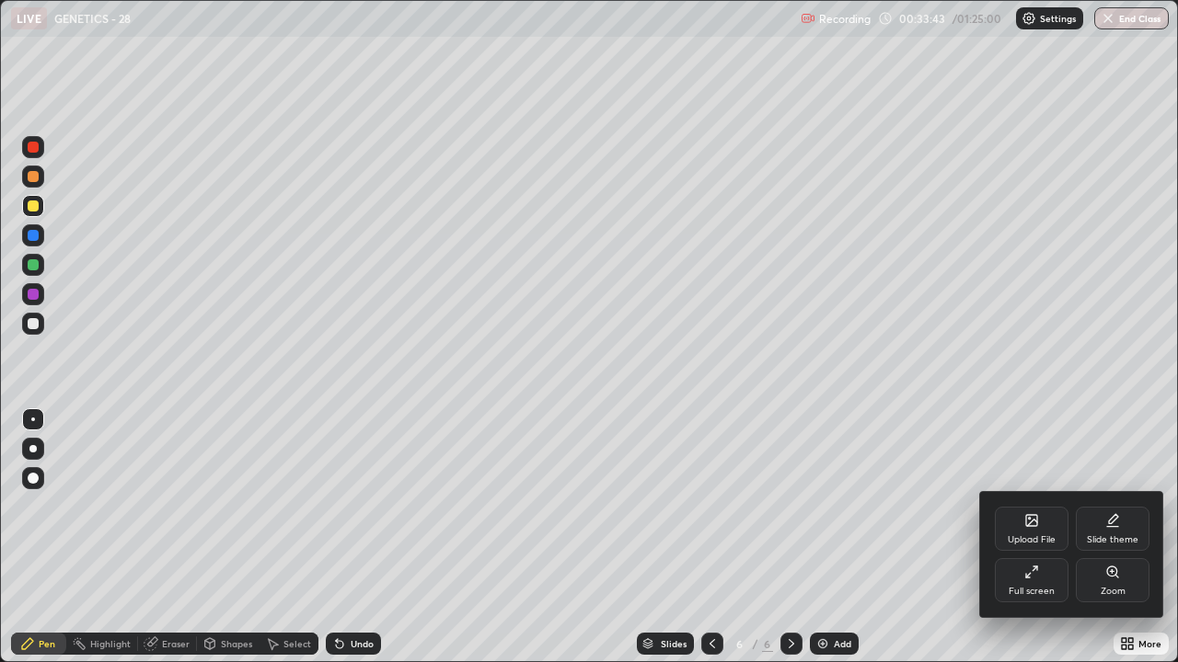
click at [1034, 506] on div "Full screen" at bounding box center [1032, 581] width 74 height 44
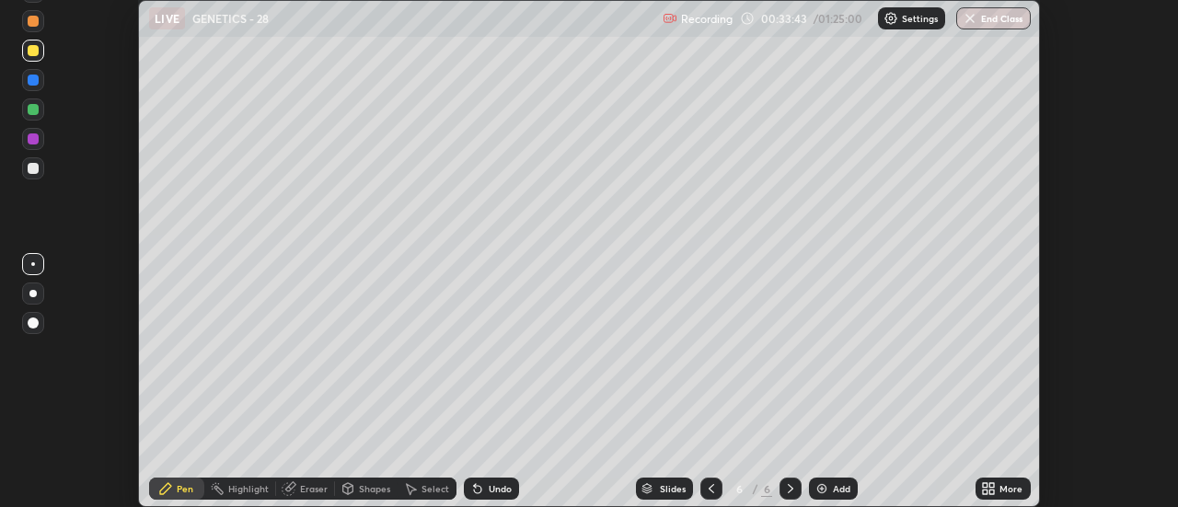
scroll to position [91503, 90832]
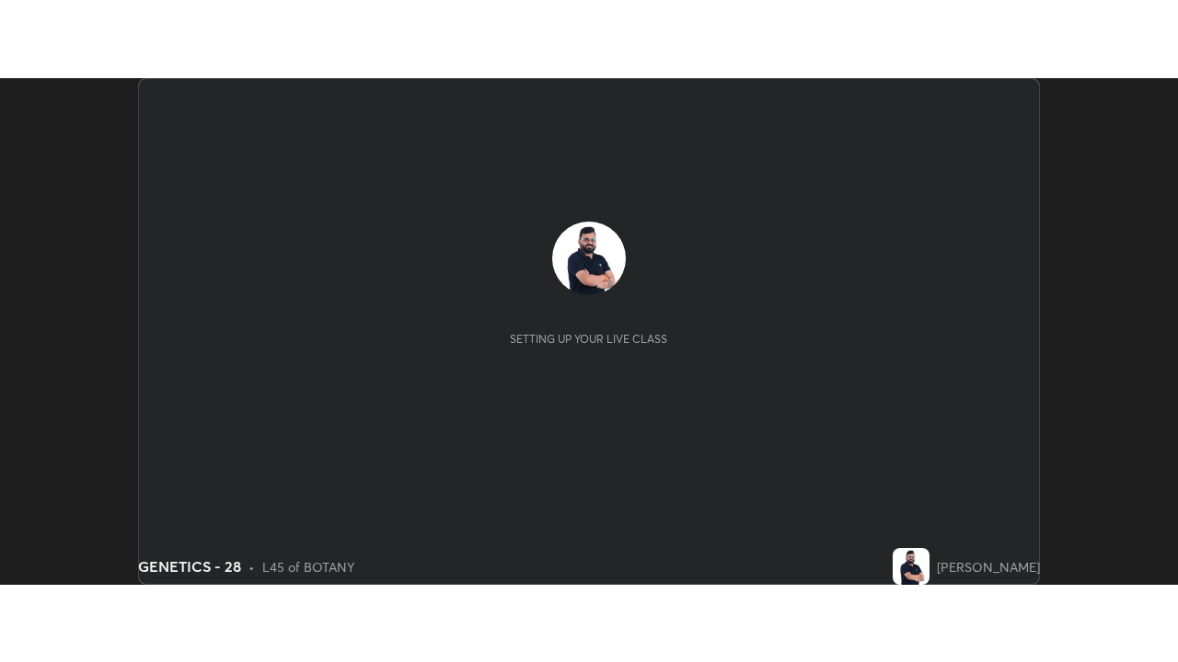
scroll to position [507, 1178]
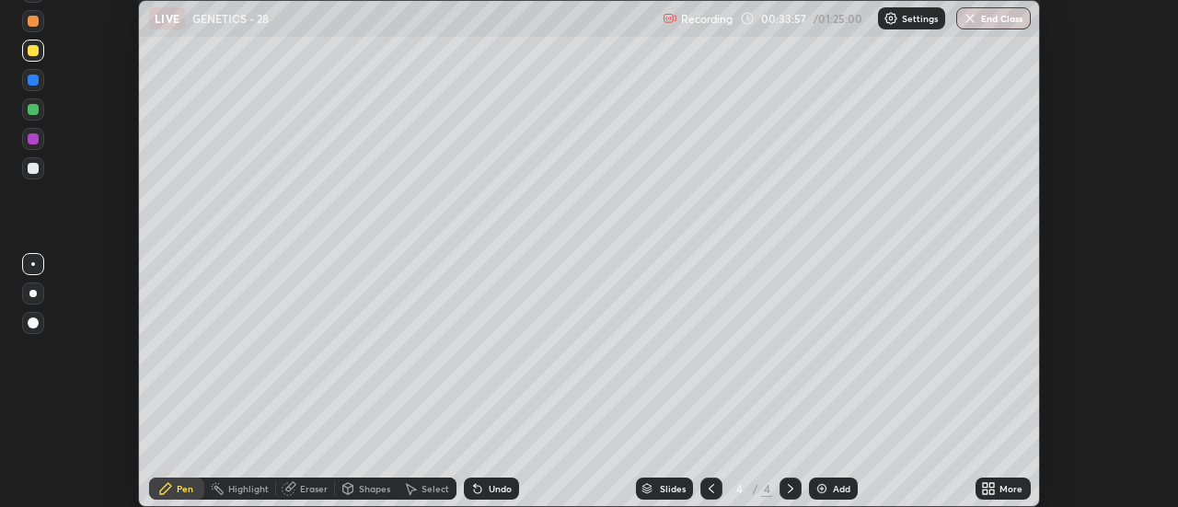
click at [1004, 489] on div "More" at bounding box center [1010, 488] width 23 height 9
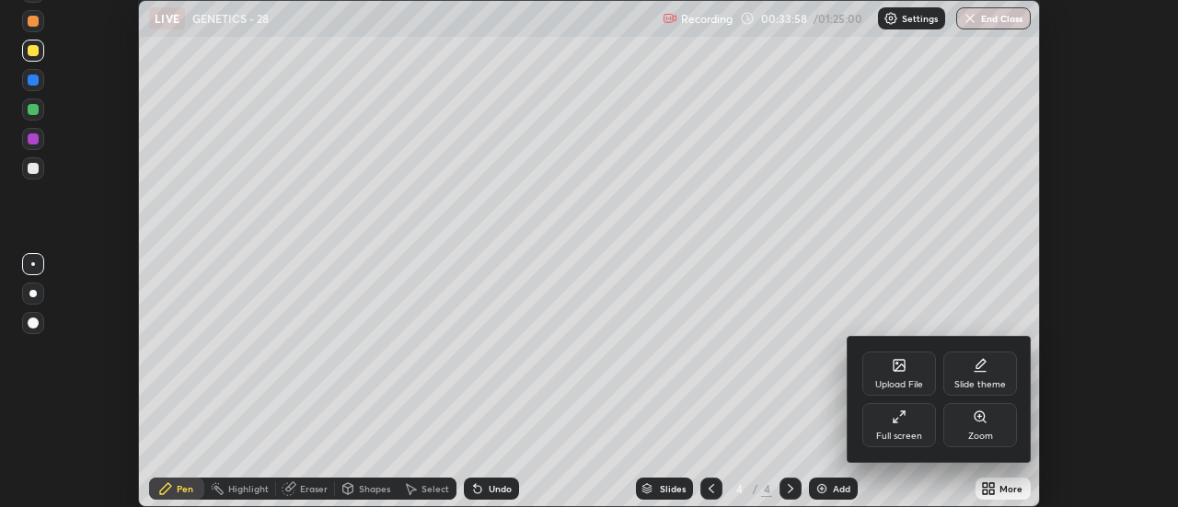
click at [915, 433] on div "Full screen" at bounding box center [899, 436] width 46 height 9
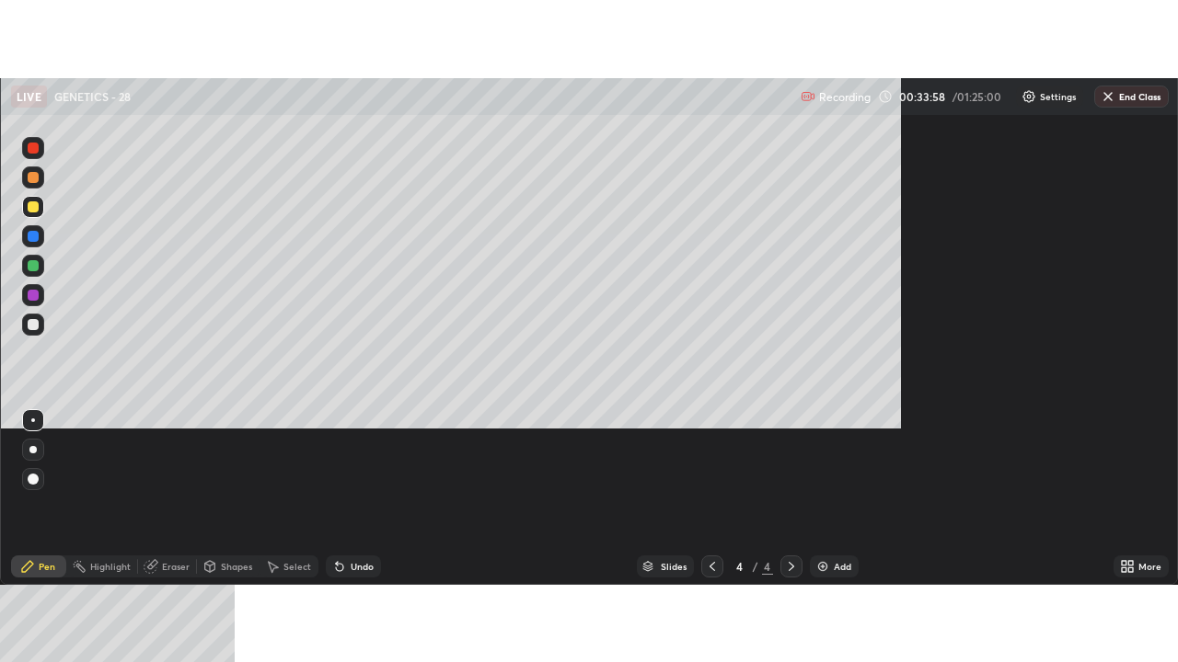
scroll to position [662, 1178]
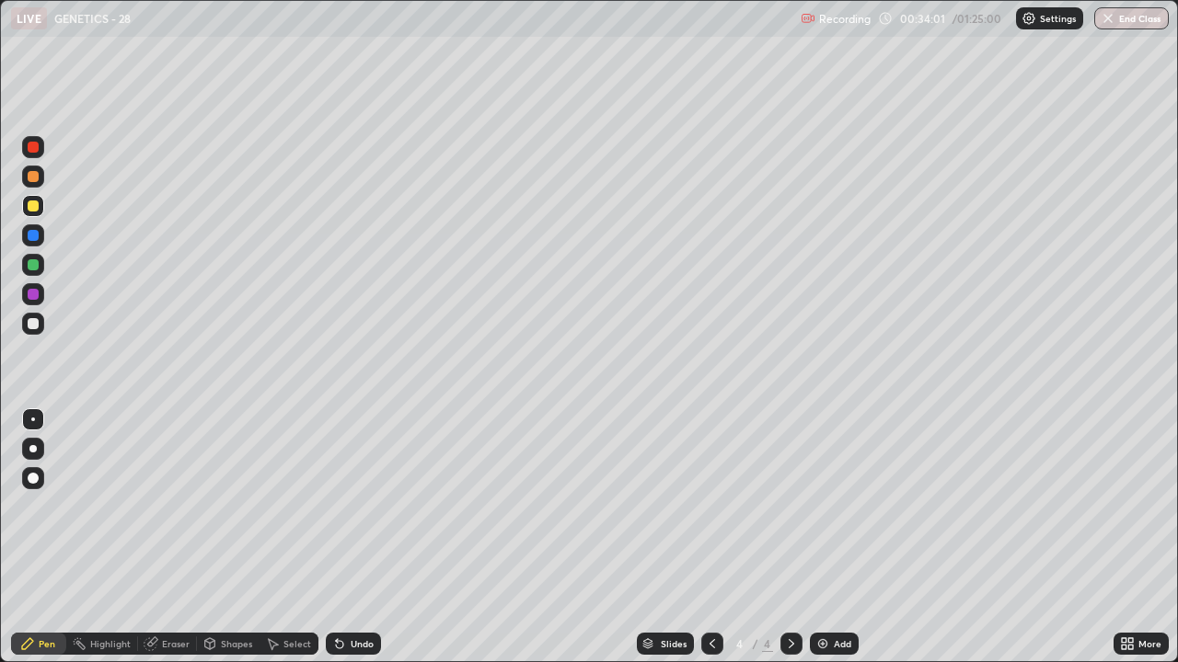
click at [822, 506] on div "Add" at bounding box center [834, 644] width 49 height 22
click at [710, 506] on icon at bounding box center [712, 644] width 15 height 15
click at [711, 506] on icon at bounding box center [712, 644] width 15 height 15
click at [794, 506] on div at bounding box center [791, 644] width 22 height 22
click at [789, 506] on icon at bounding box center [791, 644] width 15 height 15
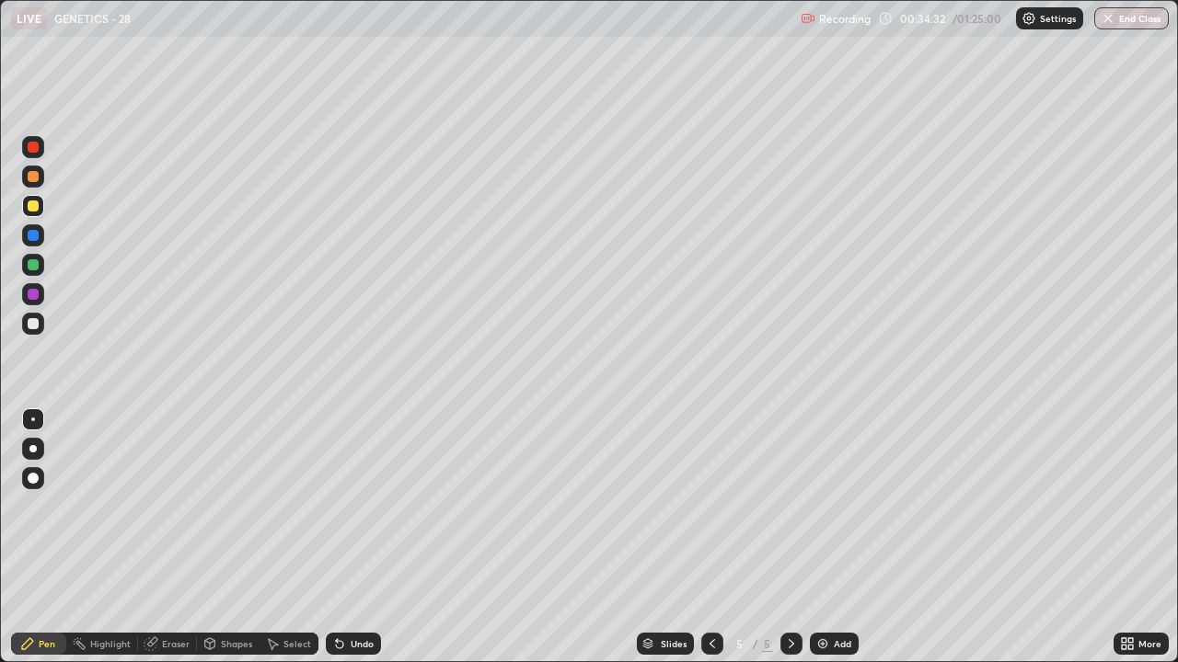
click at [31, 321] on div at bounding box center [33, 323] width 11 height 11
click at [29, 208] on div at bounding box center [33, 206] width 11 height 11
click at [844, 506] on div "Add" at bounding box center [842, 643] width 17 height 9
click at [362, 506] on div "Undo" at bounding box center [362, 643] width 23 height 9
click at [363, 506] on div "Undo" at bounding box center [362, 643] width 23 height 9
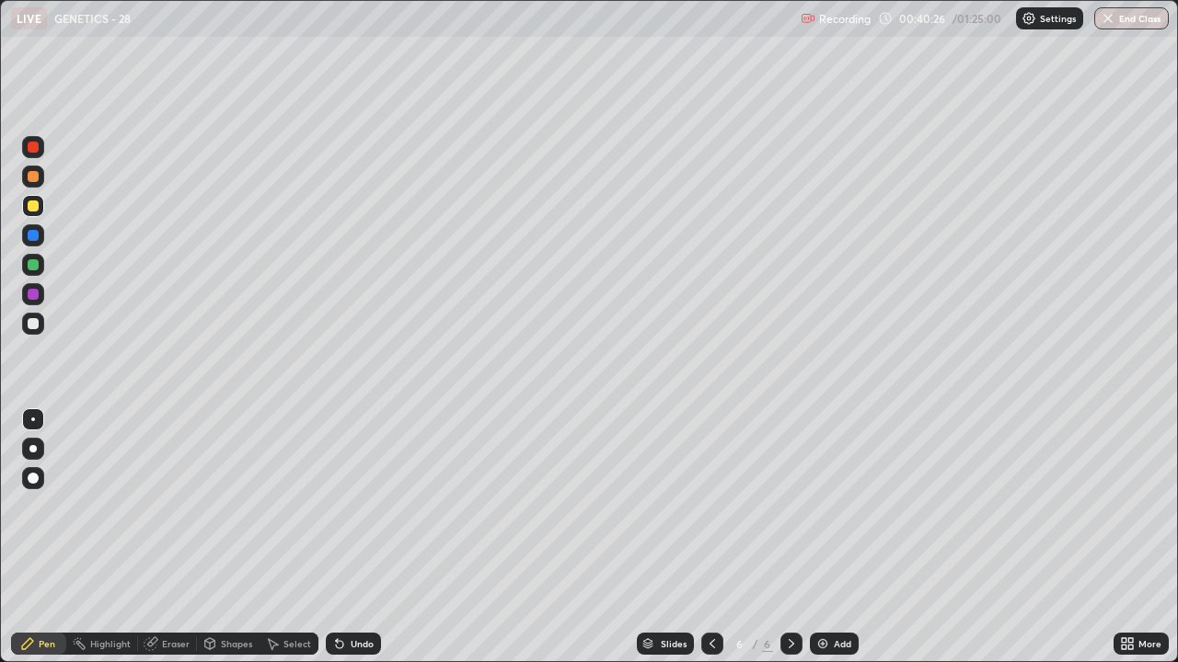
click at [368, 506] on div "Undo" at bounding box center [353, 644] width 55 height 22
click at [366, 506] on div "Undo" at bounding box center [353, 644] width 55 height 22
click at [367, 506] on div "Undo" at bounding box center [353, 644] width 55 height 22
click at [275, 506] on icon at bounding box center [272, 644] width 15 height 15
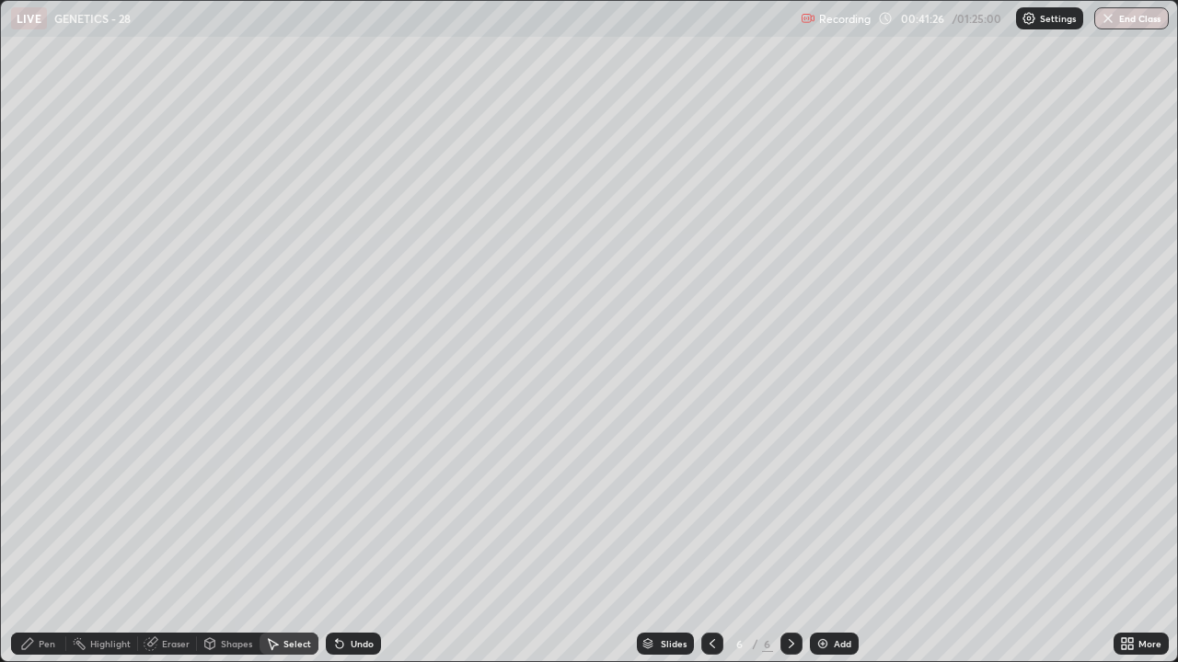
click at [48, 506] on div "Pen" at bounding box center [47, 643] width 17 height 9
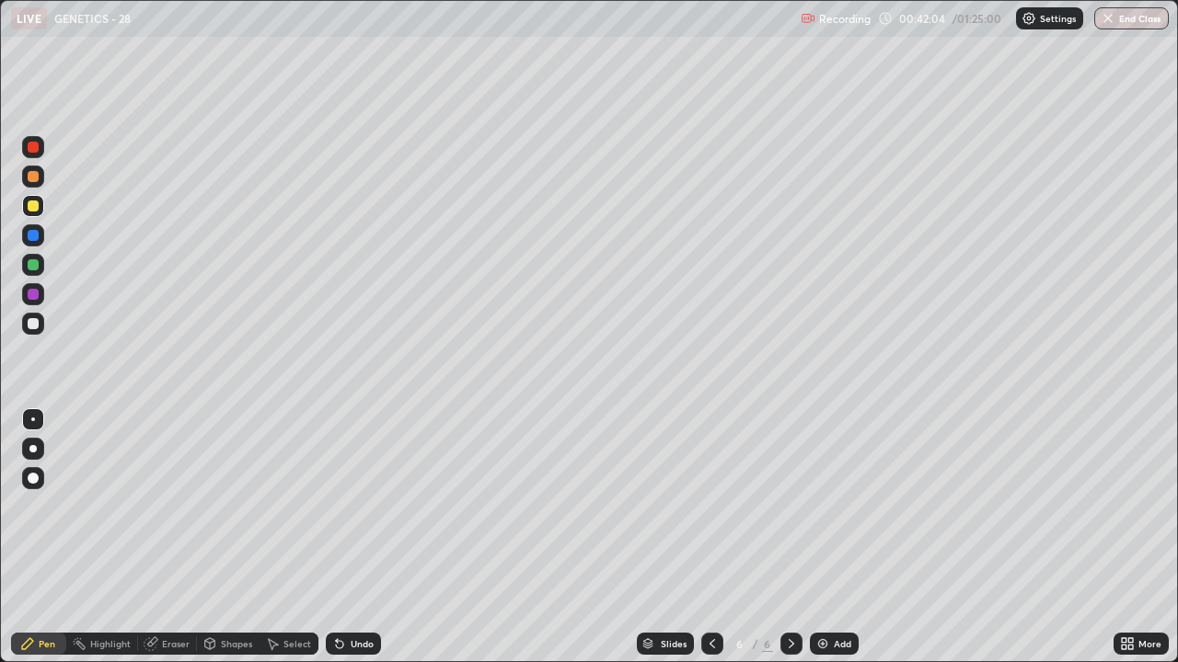
click at [821, 506] on img at bounding box center [822, 644] width 15 height 15
click at [38, 328] on div at bounding box center [33, 324] width 22 height 22
click at [818, 506] on img at bounding box center [822, 644] width 15 height 15
click at [26, 211] on div at bounding box center [33, 206] width 22 height 22
click at [33, 327] on div at bounding box center [33, 323] width 11 height 11
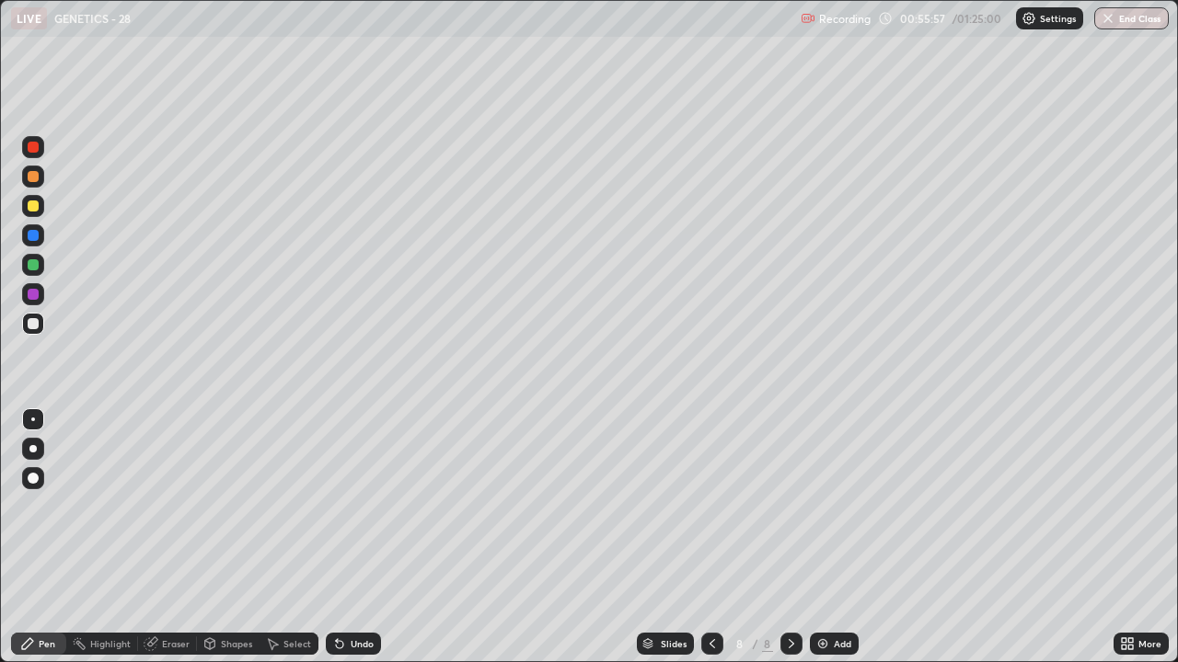
click at [822, 506] on img at bounding box center [822, 644] width 15 height 15
click at [32, 207] on div at bounding box center [33, 206] width 11 height 11
click at [366, 506] on div "Undo" at bounding box center [362, 643] width 23 height 9
click at [363, 506] on div "Undo" at bounding box center [362, 643] width 23 height 9
click at [816, 506] on div "Add" at bounding box center [834, 644] width 49 height 22
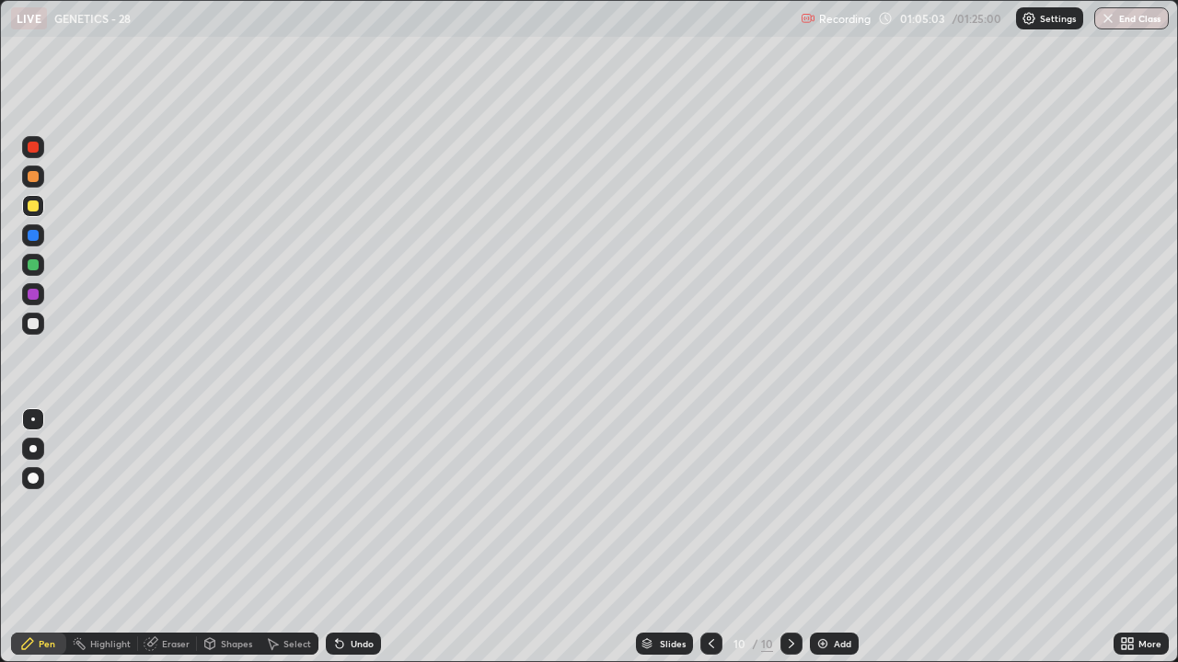
click at [31, 320] on div at bounding box center [33, 323] width 11 height 11
click at [1105, 20] on img "button" at bounding box center [1108, 18] width 15 height 15
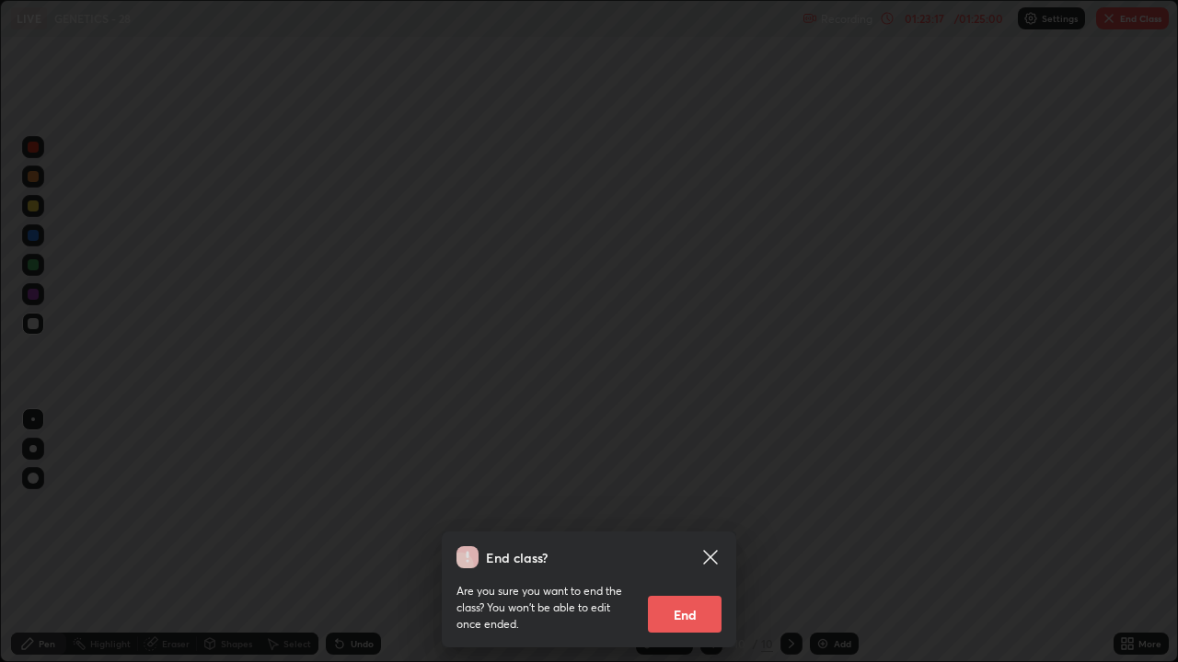
click at [687, 506] on button "End" at bounding box center [685, 614] width 74 height 37
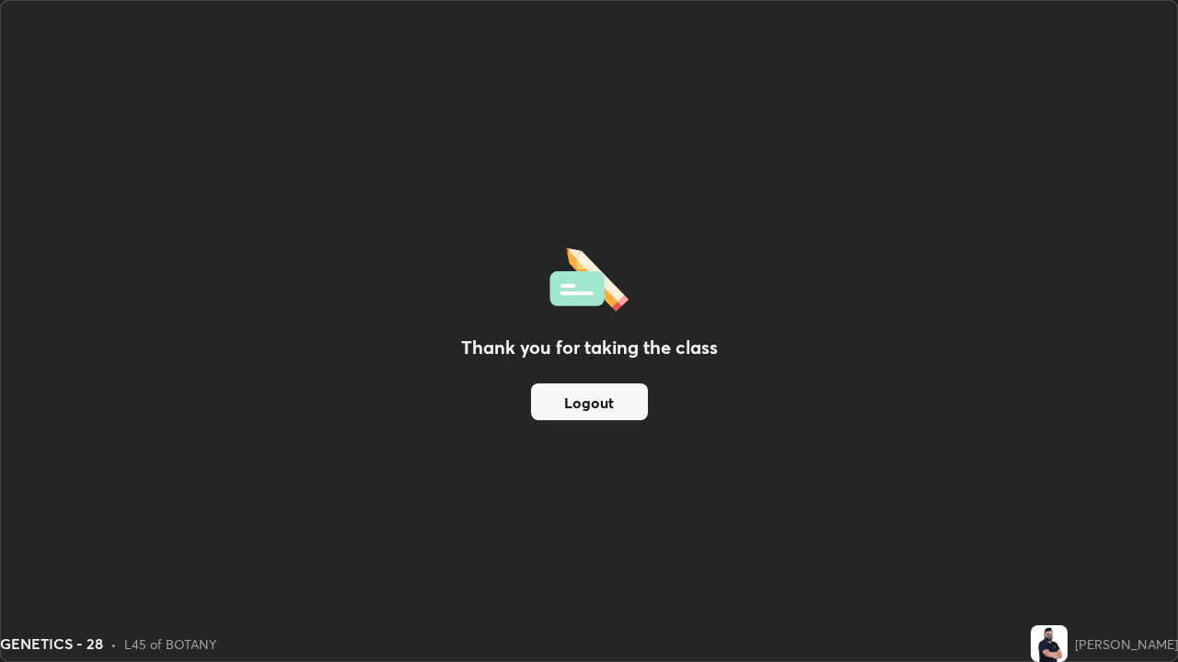
click at [604, 407] on button "Logout" at bounding box center [589, 402] width 117 height 37
click at [609, 403] on button "Logout" at bounding box center [589, 402] width 117 height 37
